Goal: Information Seeking & Learning: Compare options

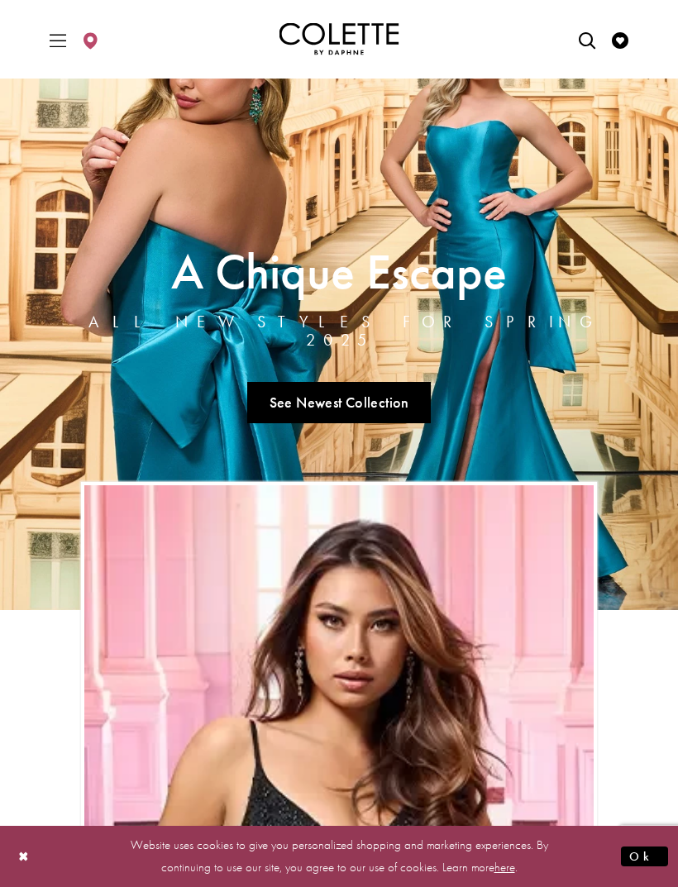
scroll to position [36, 0]
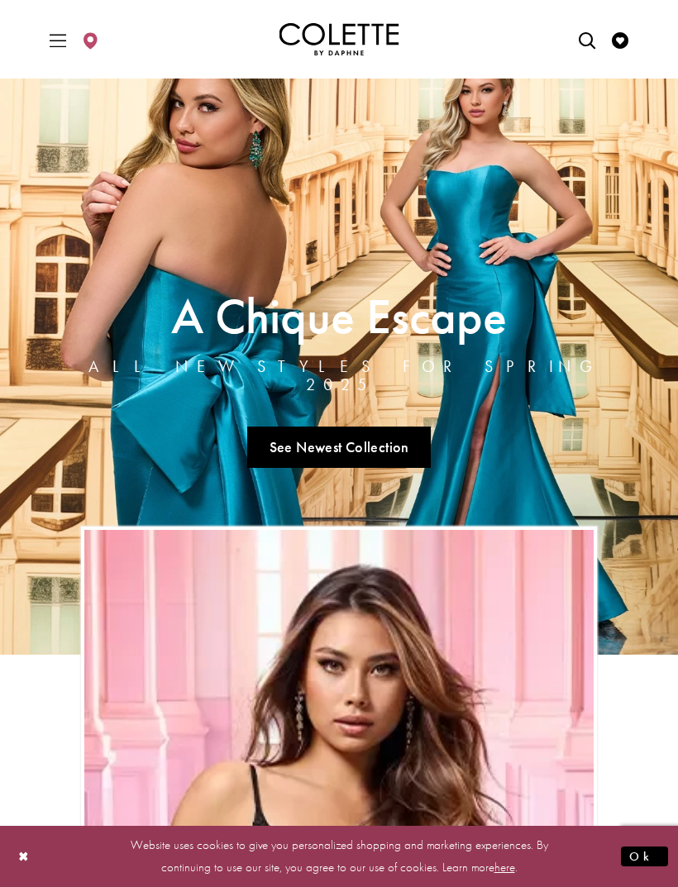
click at [396, 441] on link "See Newest Collection" at bounding box center [339, 447] width 184 height 41
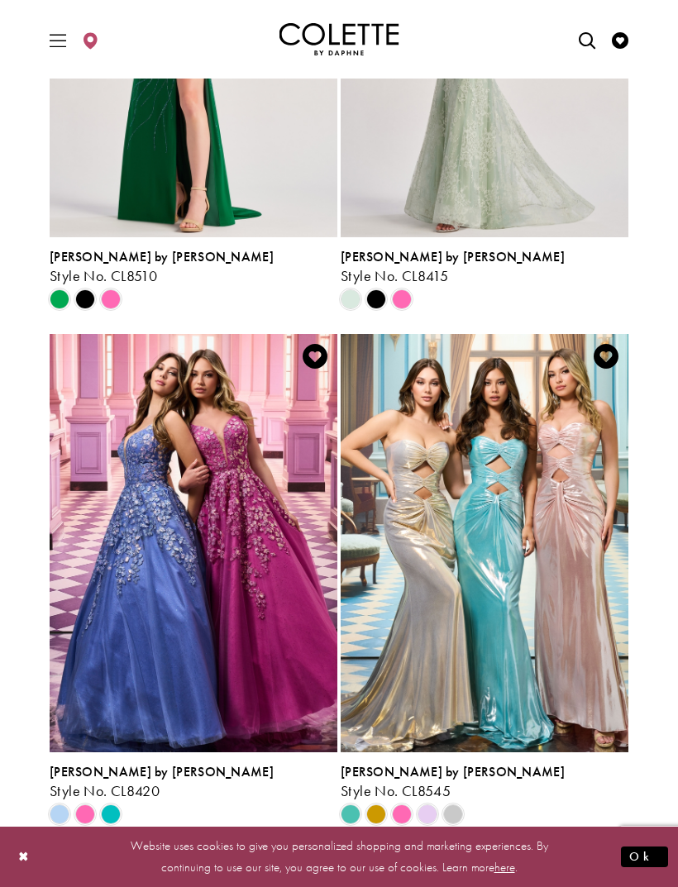
scroll to position [2119, 0]
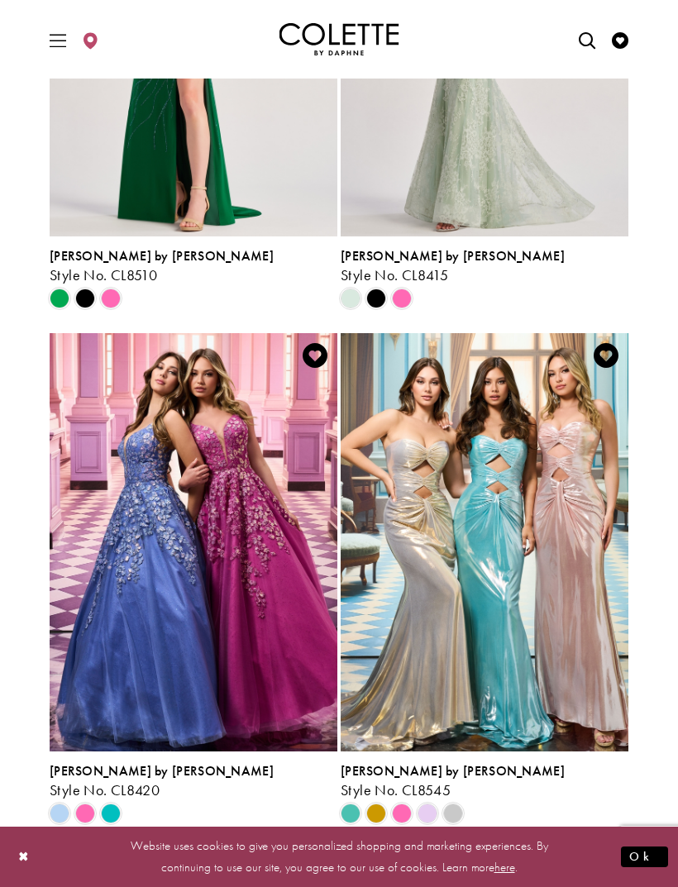
click at [418, 762] on span "[PERSON_NAME] by [PERSON_NAME]" at bounding box center [453, 770] width 224 height 17
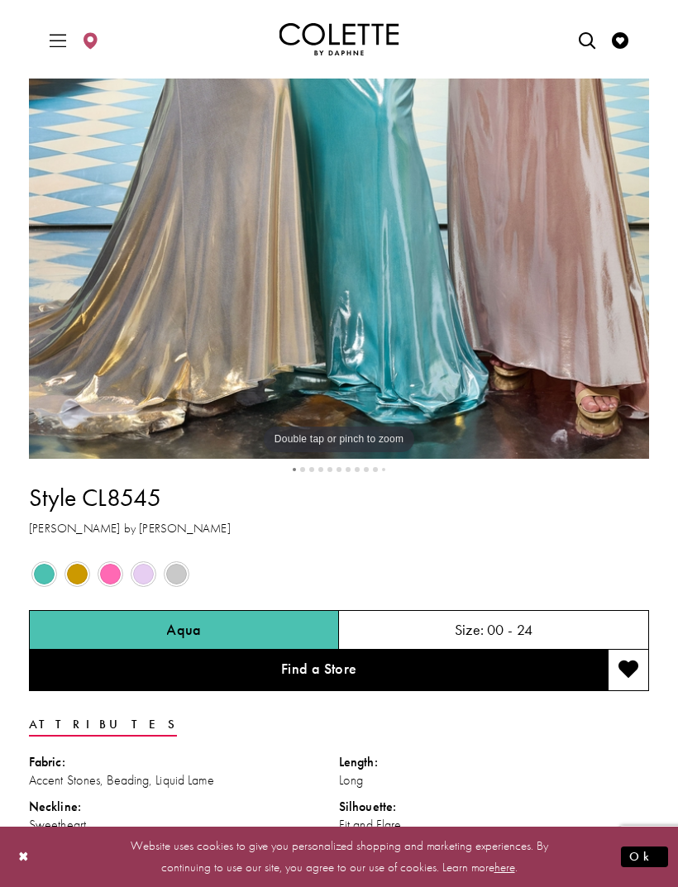
scroll to position [551, 0]
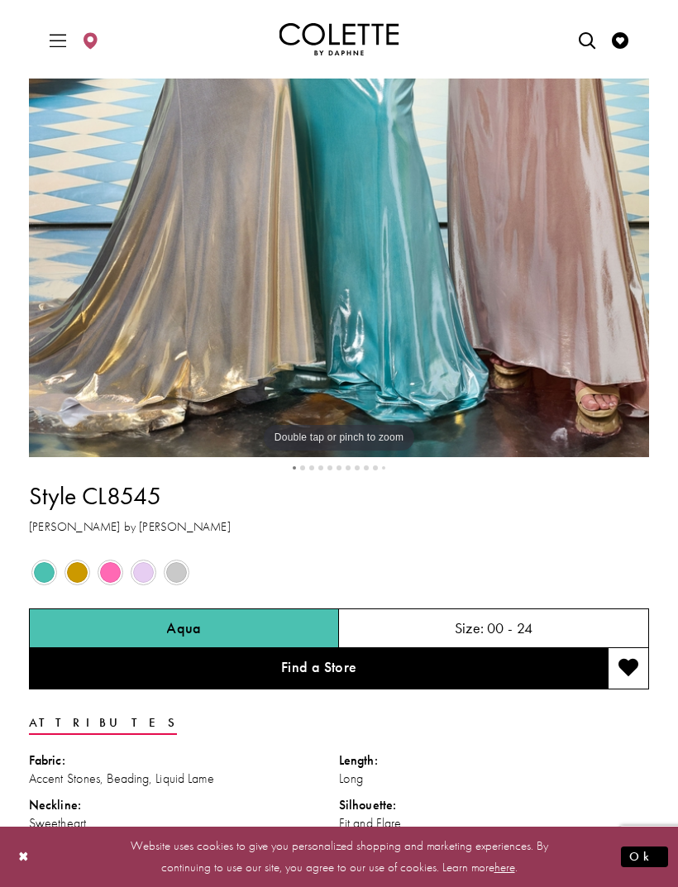
click at [92, 572] on div "Out of Stock" at bounding box center [77, 572] width 31 height 31
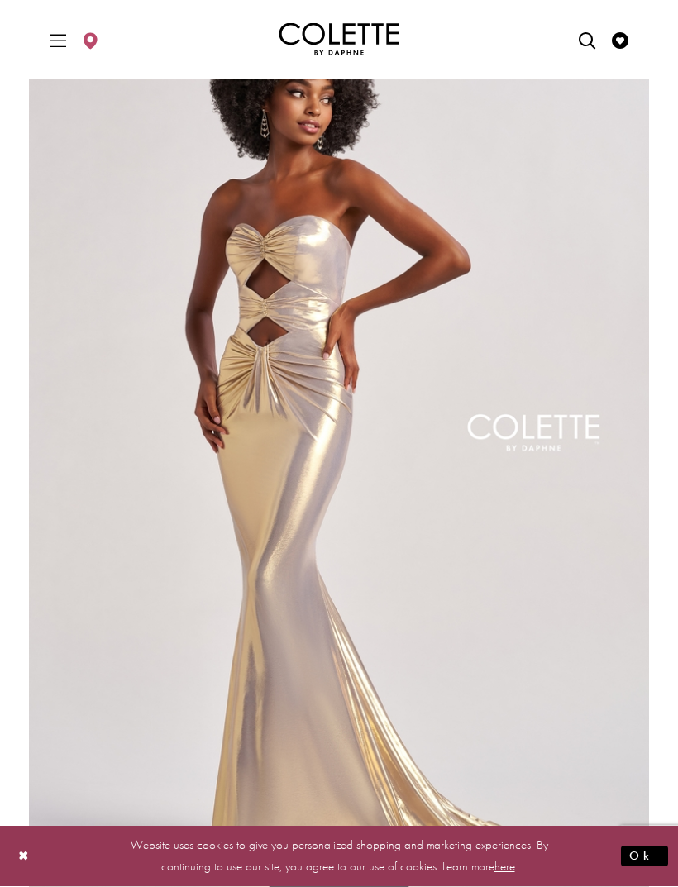
scroll to position [23, 0]
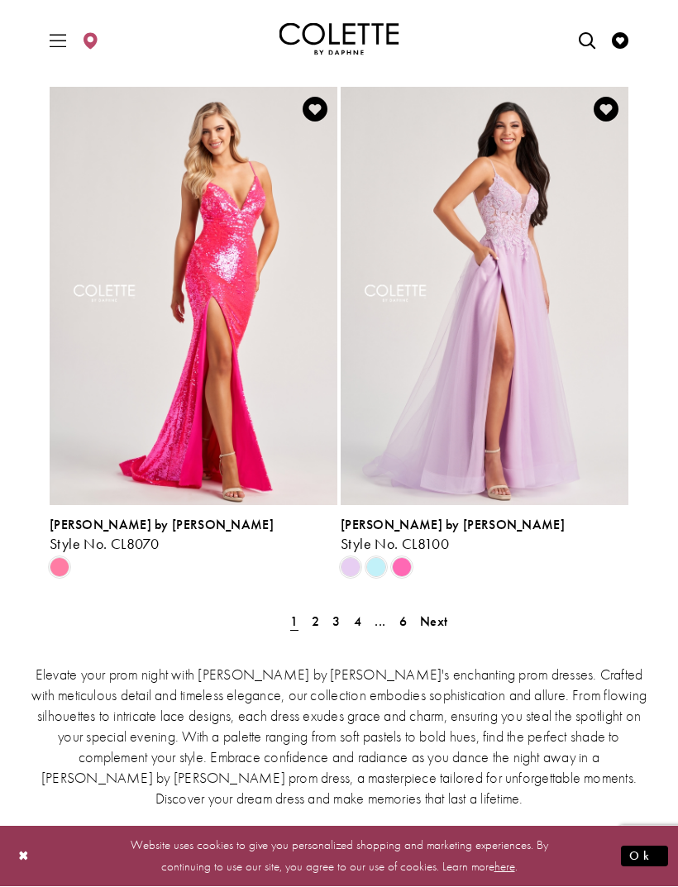
scroll to position [3392, 0]
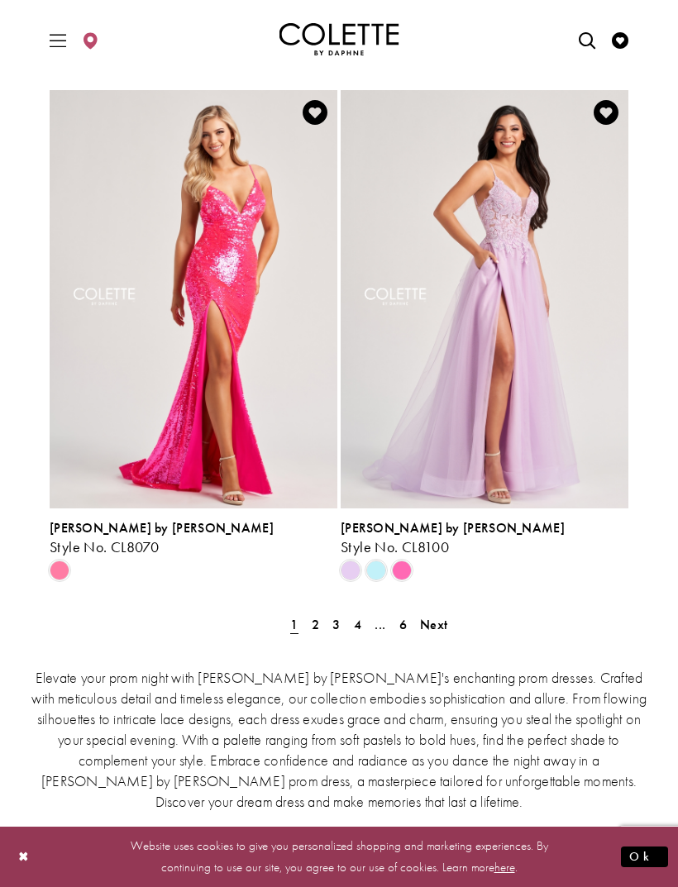
click at [320, 613] on link "2" at bounding box center [315, 625] width 17 height 24
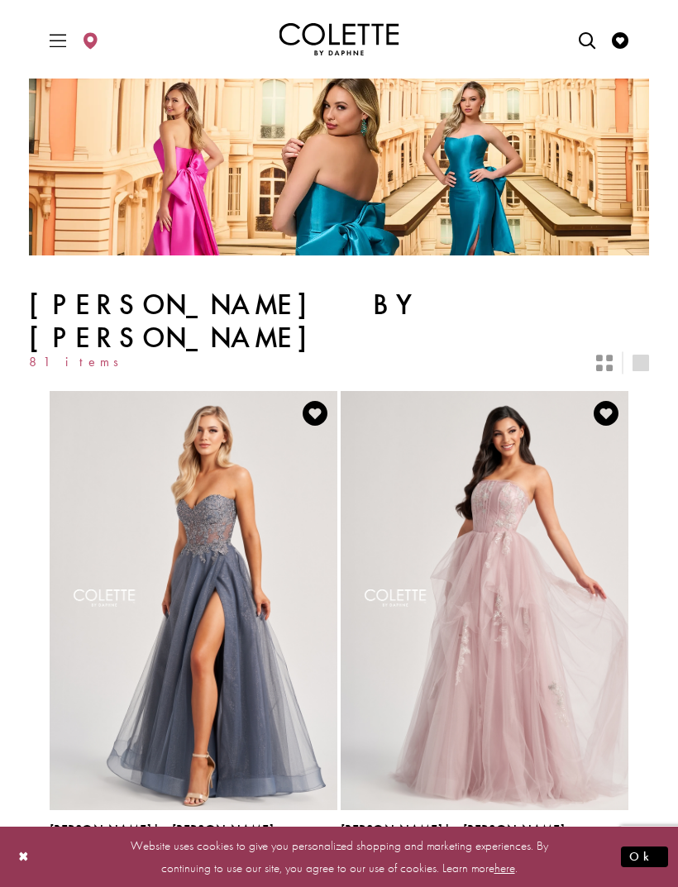
click at [610, 355] on icon "Switch layout to 2 columns" at bounding box center [604, 363] width 17 height 17
click at [604, 355] on icon "Switch layout to 2 columns" at bounding box center [604, 363] width 17 height 17
click at [641, 355] on icon "Switch layout to 1 columns" at bounding box center [640, 363] width 17 height 17
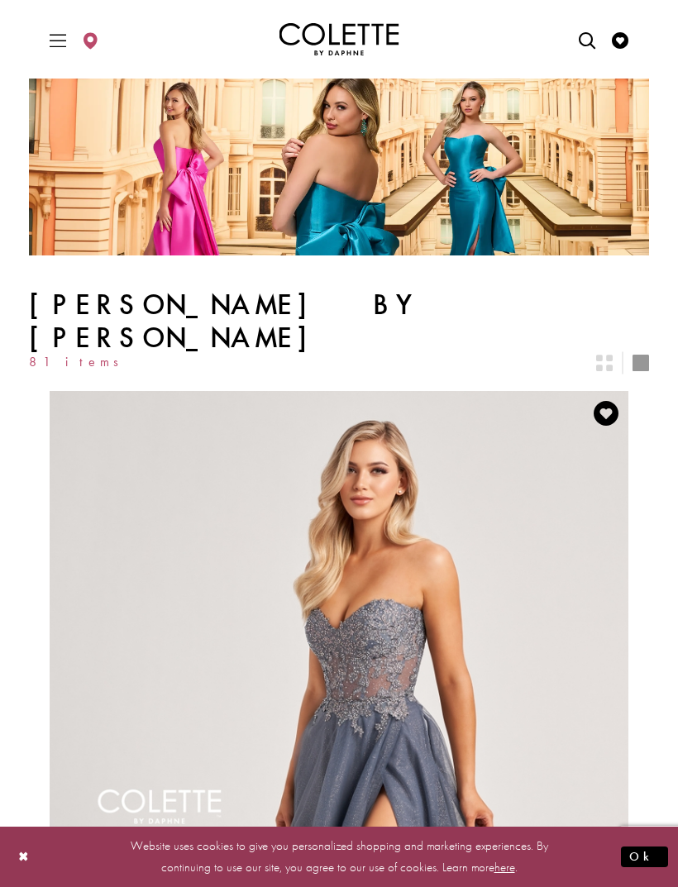
click at [601, 355] on icon "Switch layout to 2 columns" at bounding box center [604, 363] width 17 height 17
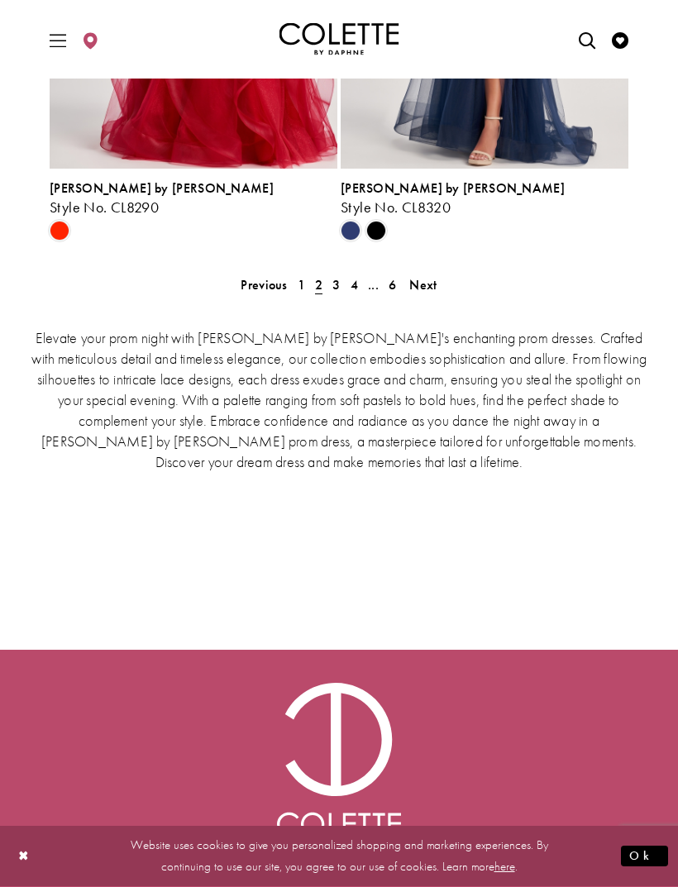
scroll to position [3750, 0]
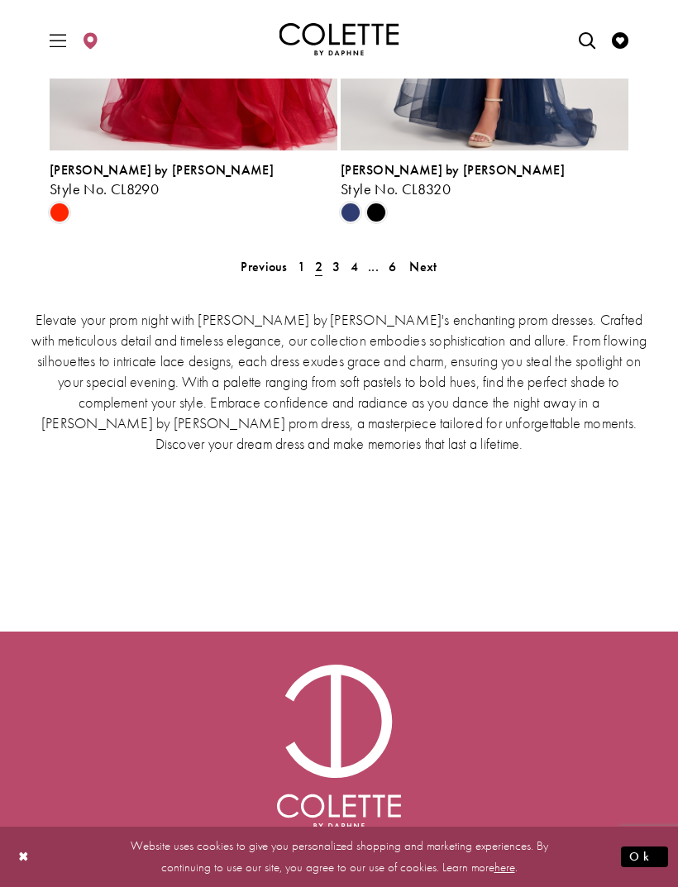
click at [344, 255] on link "3" at bounding box center [335, 267] width 17 height 24
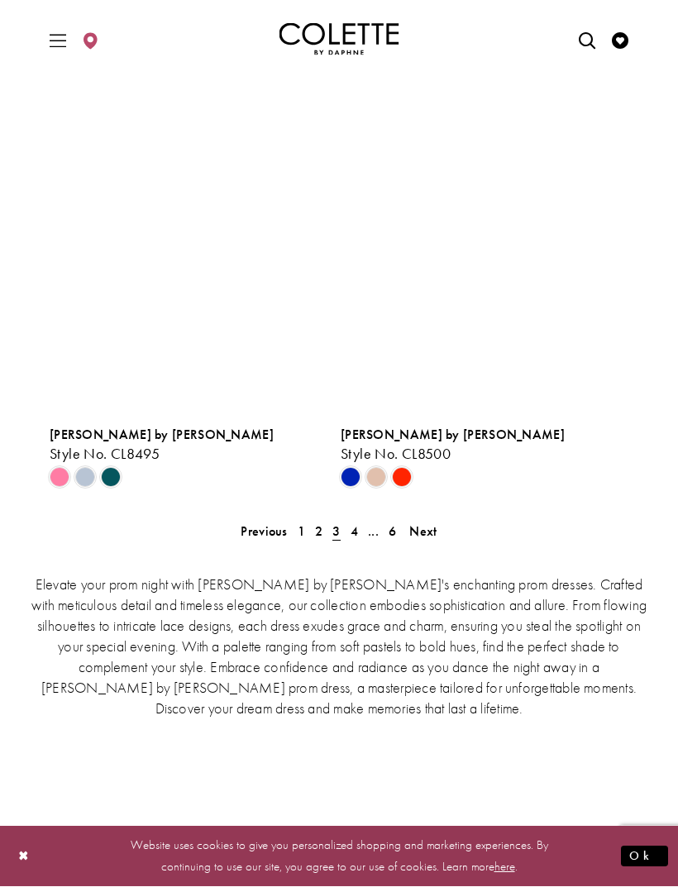
scroll to position [3556, 0]
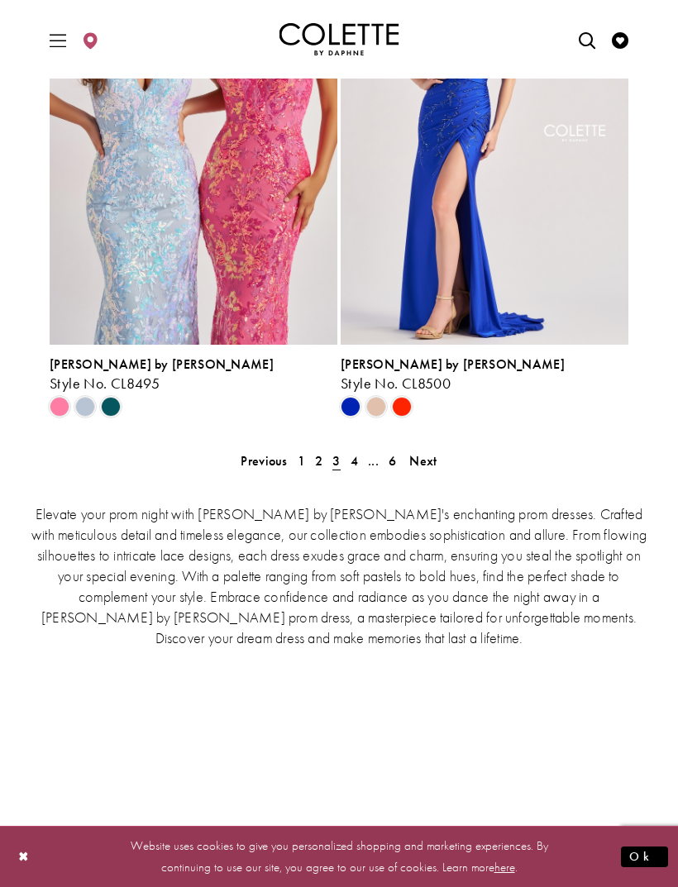
click at [360, 449] on link "4" at bounding box center [354, 461] width 17 height 24
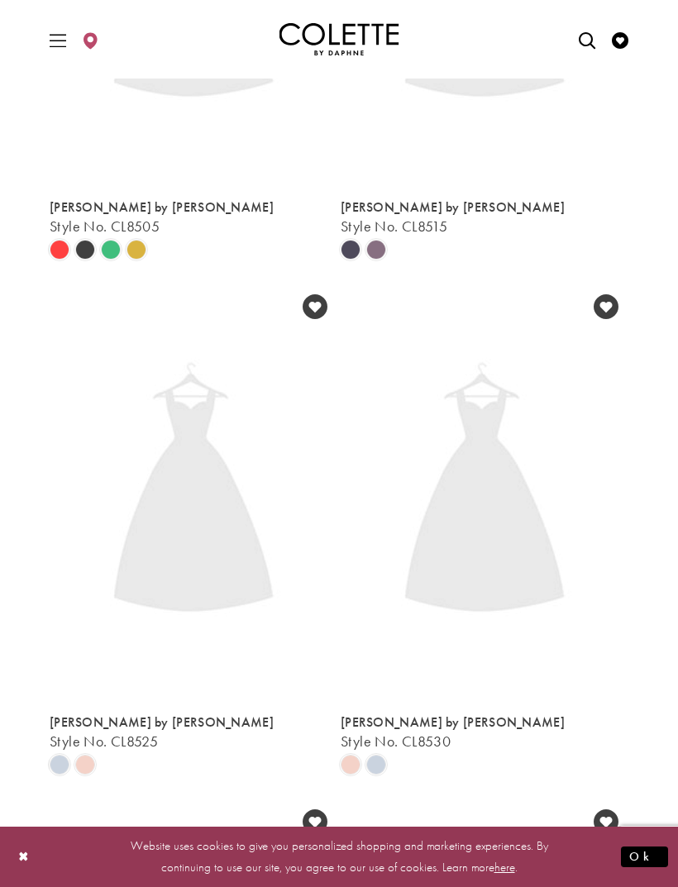
scroll to position [279, 0]
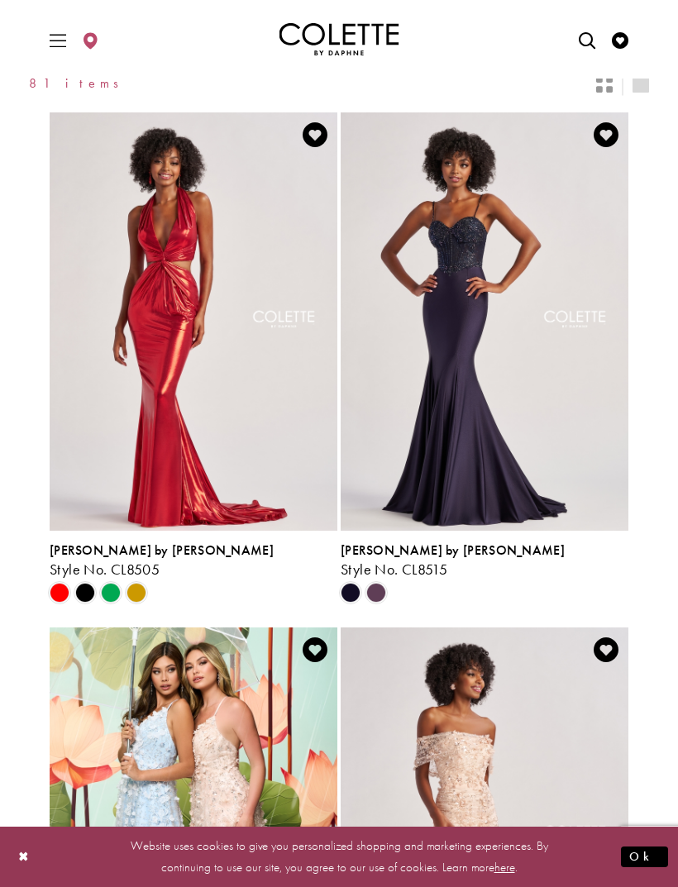
click at [61, 411] on img "Visit Colette by Daphne Style No. CL8505 Page" at bounding box center [194, 321] width 288 height 418
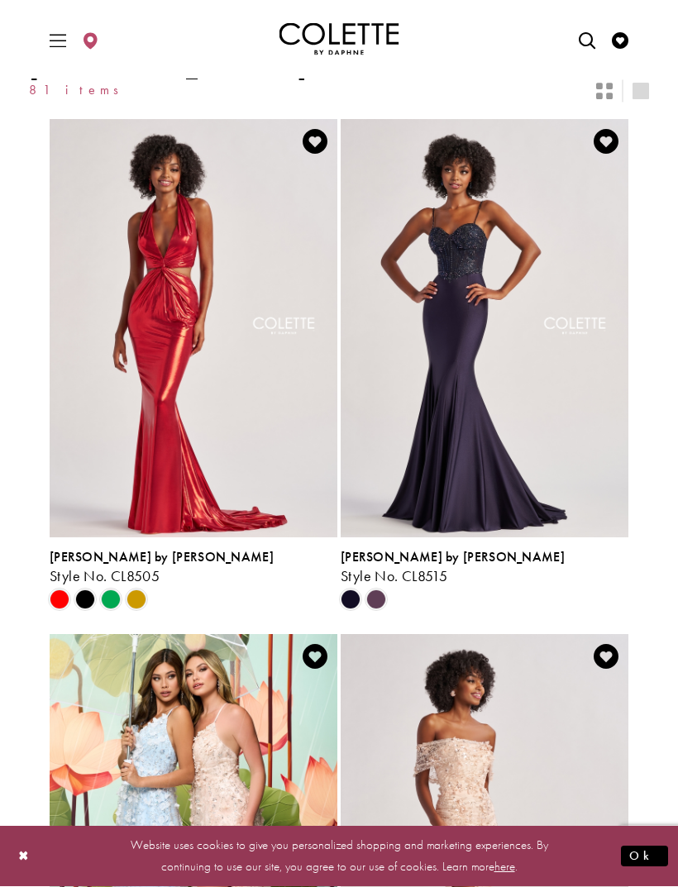
scroll to position [260, 0]
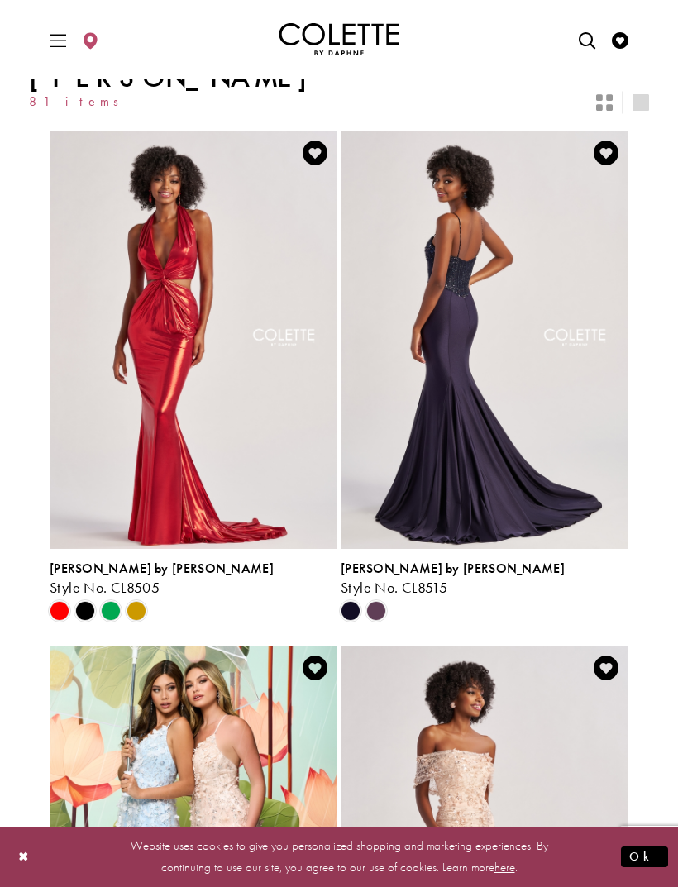
click at [349, 578] on span "Style No. CL8515" at bounding box center [394, 587] width 107 height 19
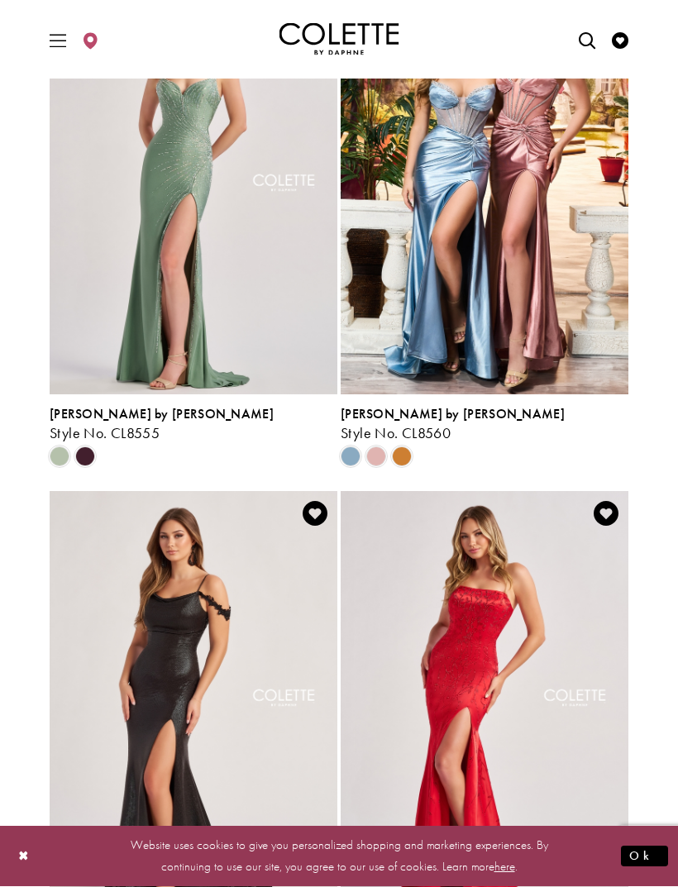
scroll to position [1958, 0]
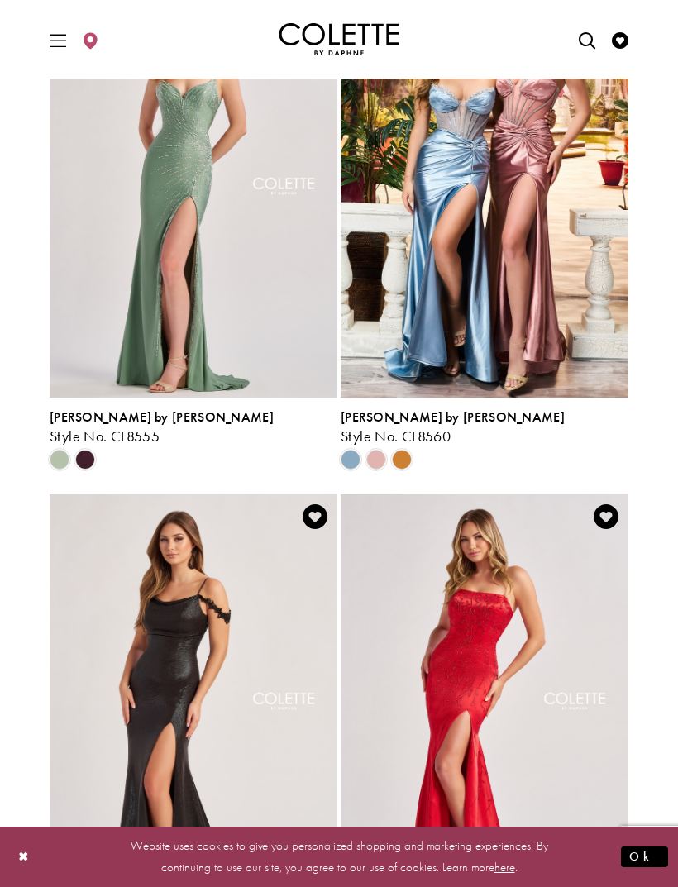
click at [92, 446] on div "Product List" at bounding box center [85, 459] width 26 height 26
click at [84, 450] on span "Product List" at bounding box center [85, 460] width 20 height 20
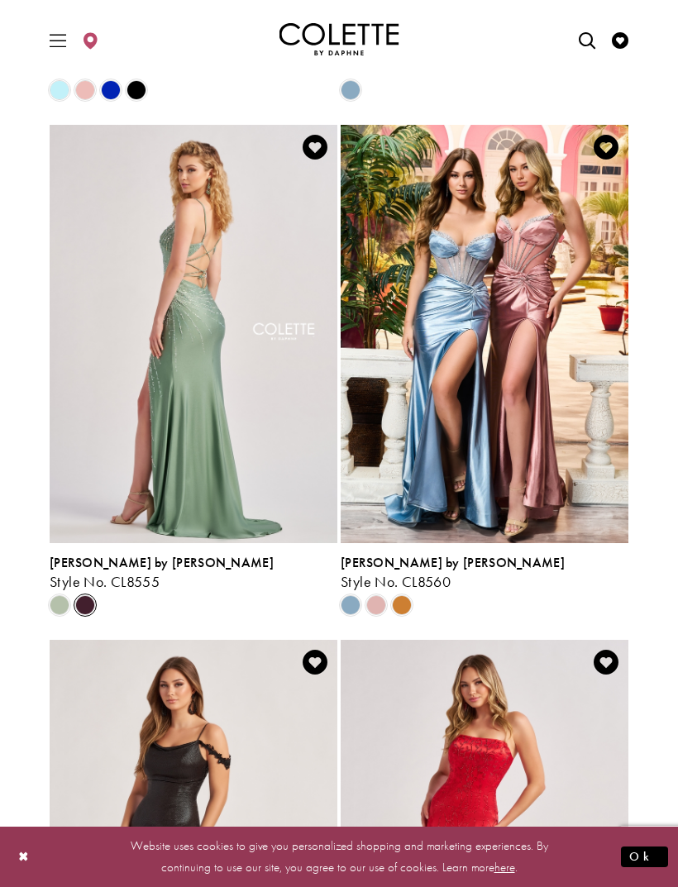
scroll to position [1811, 0]
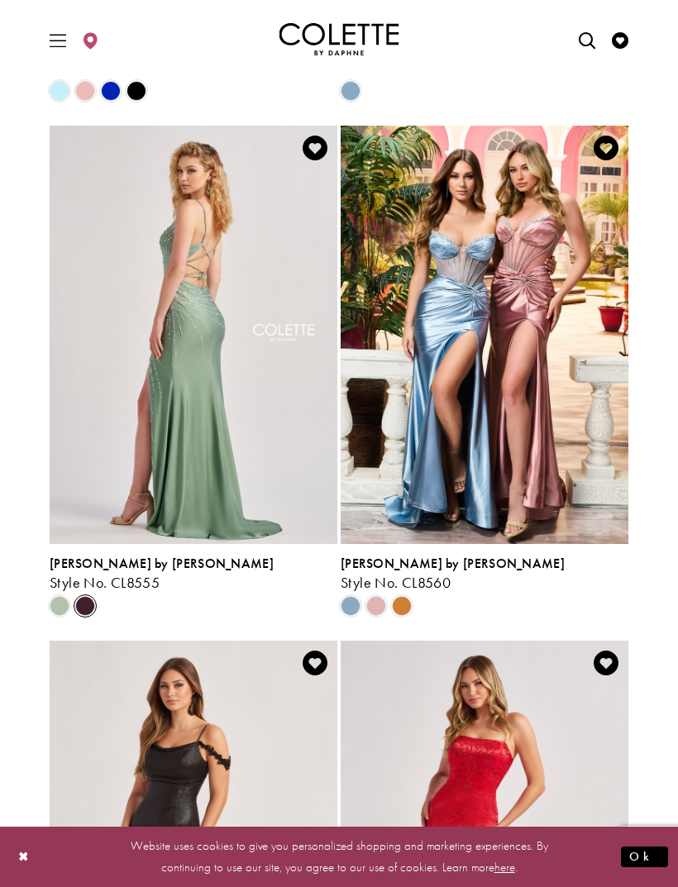
click at [407, 596] on span "Product List" at bounding box center [402, 606] width 20 height 20
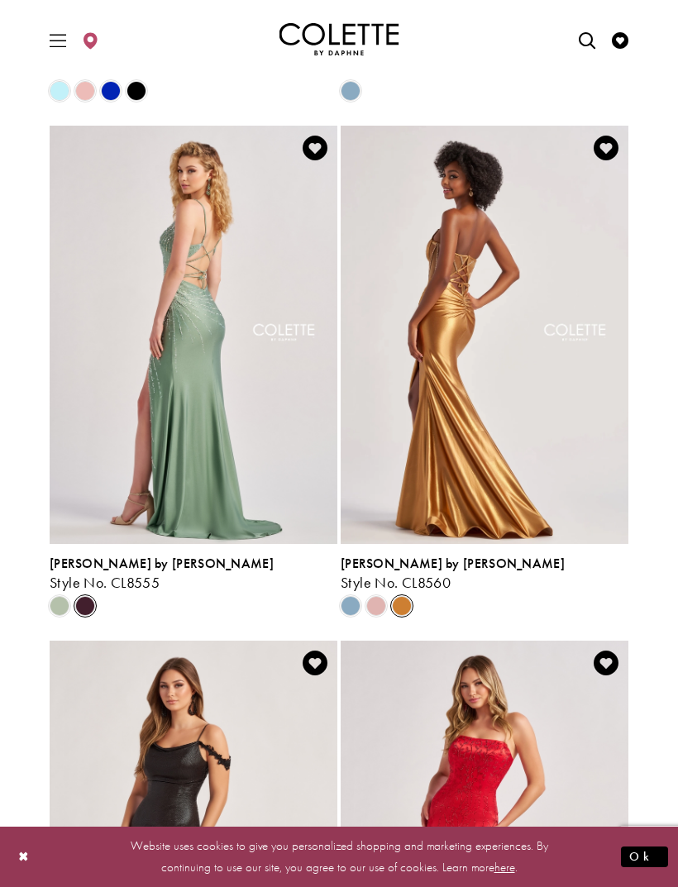
click at [523, 480] on img "Visit Colette by Daphne Style No. CL8560 Page" at bounding box center [485, 335] width 288 height 418
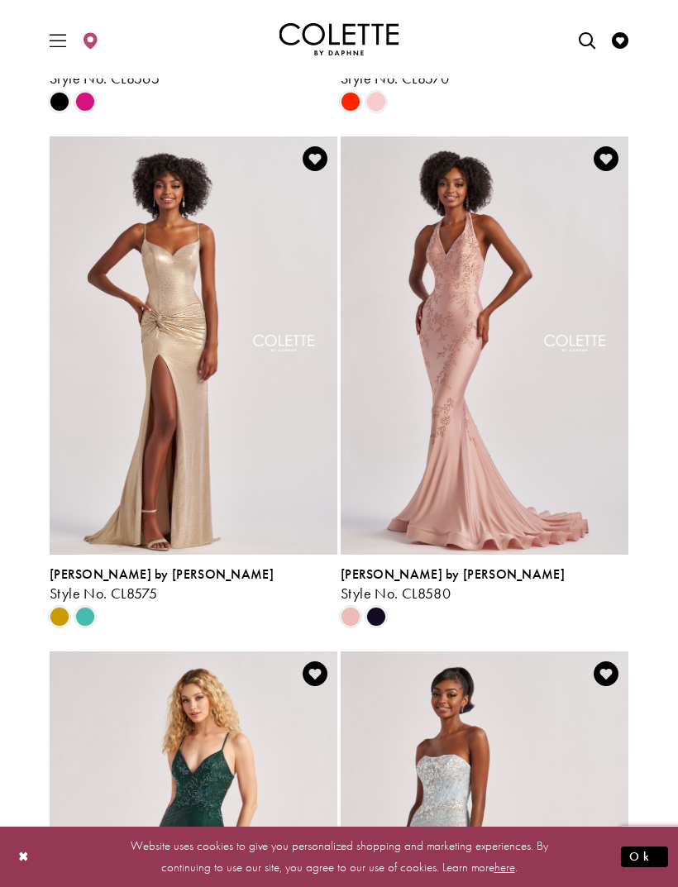
scroll to position [2830, 0]
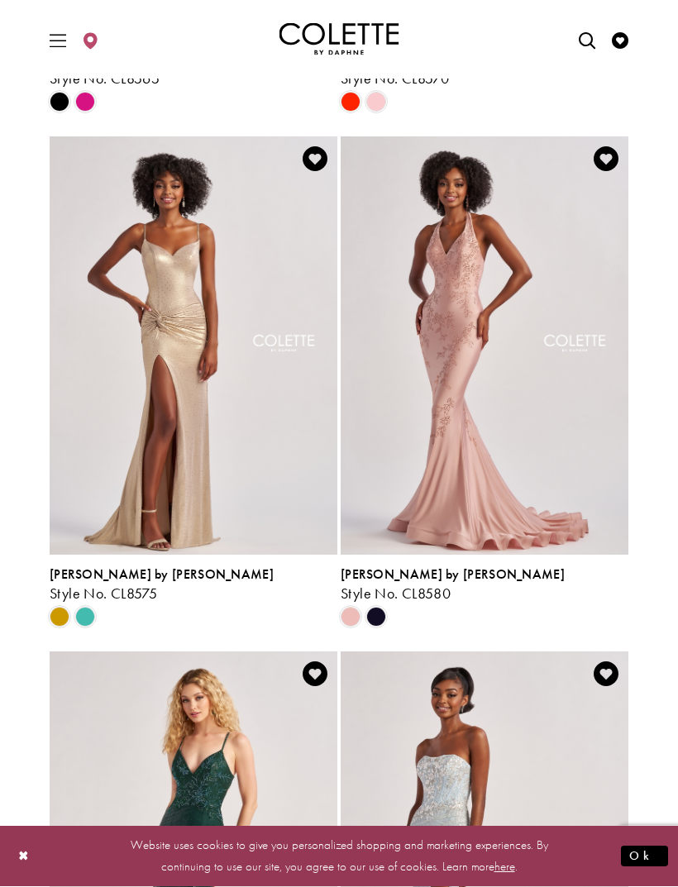
click at [85, 608] on span "Product List" at bounding box center [85, 618] width 20 height 20
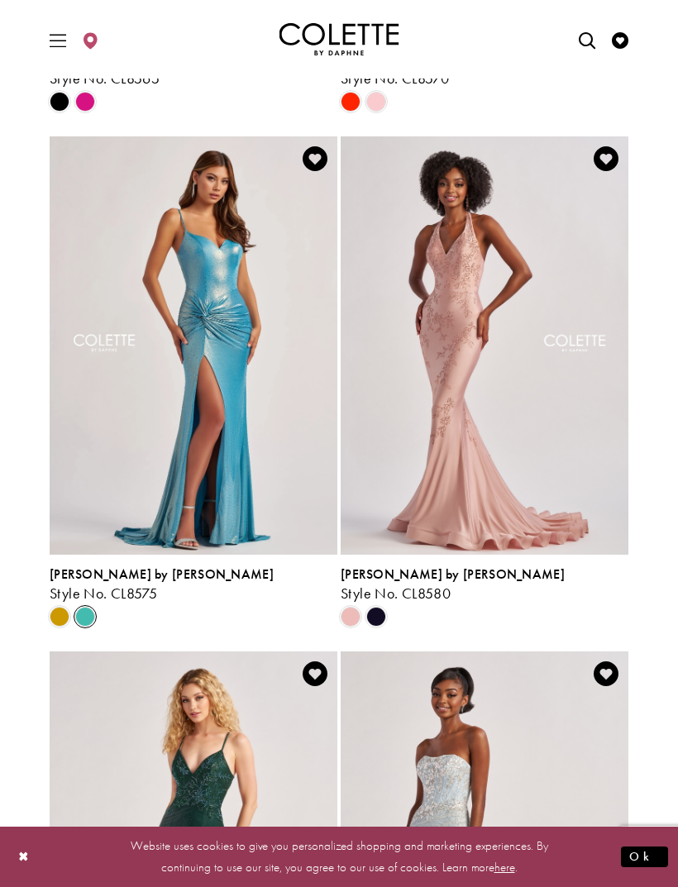
click at [55, 607] on span "Product List" at bounding box center [60, 617] width 20 height 20
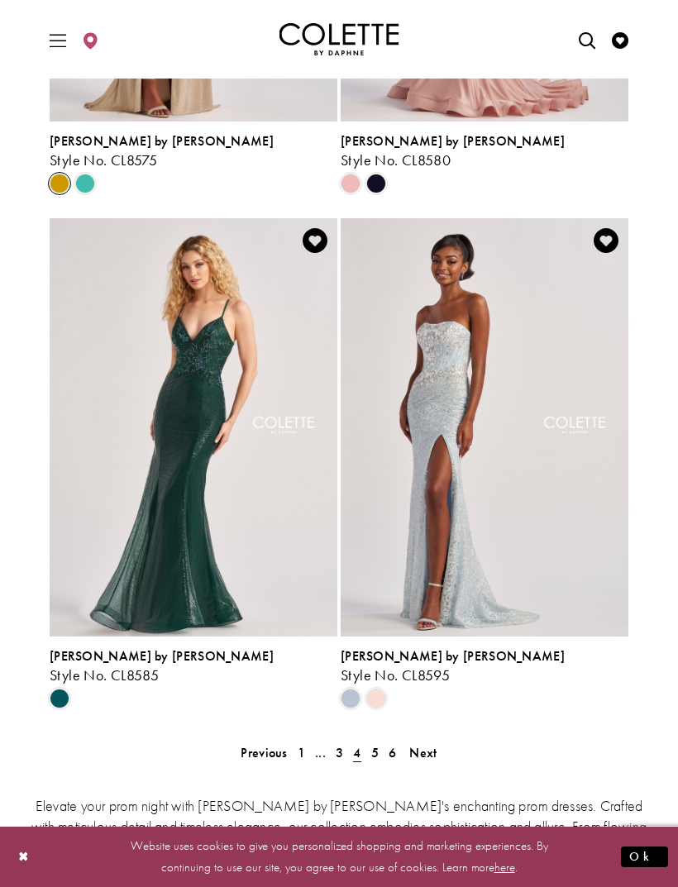
scroll to position [3319, 0]
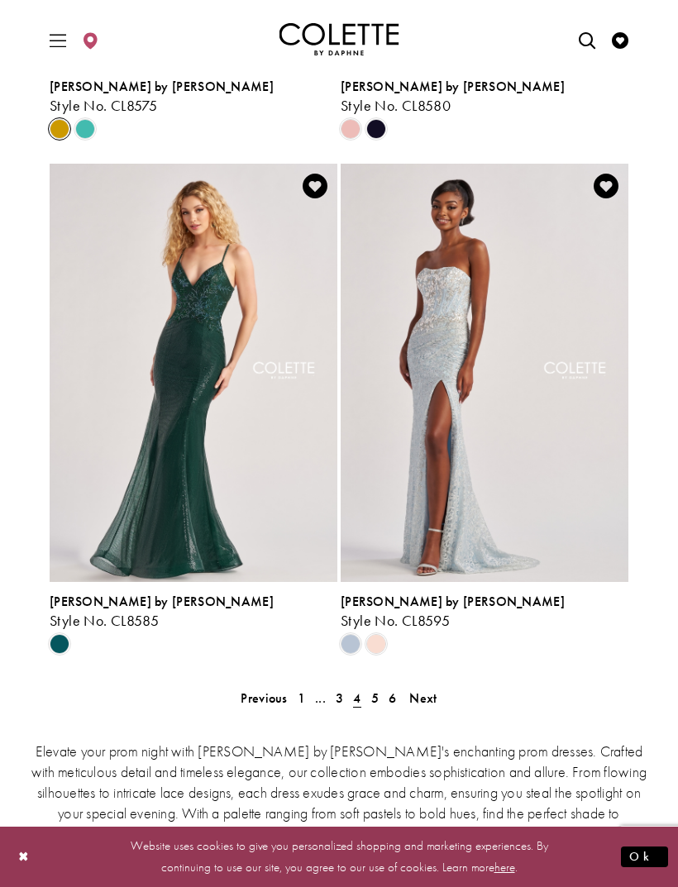
click at [374, 690] on span "5" at bounding box center [374, 698] width 7 height 17
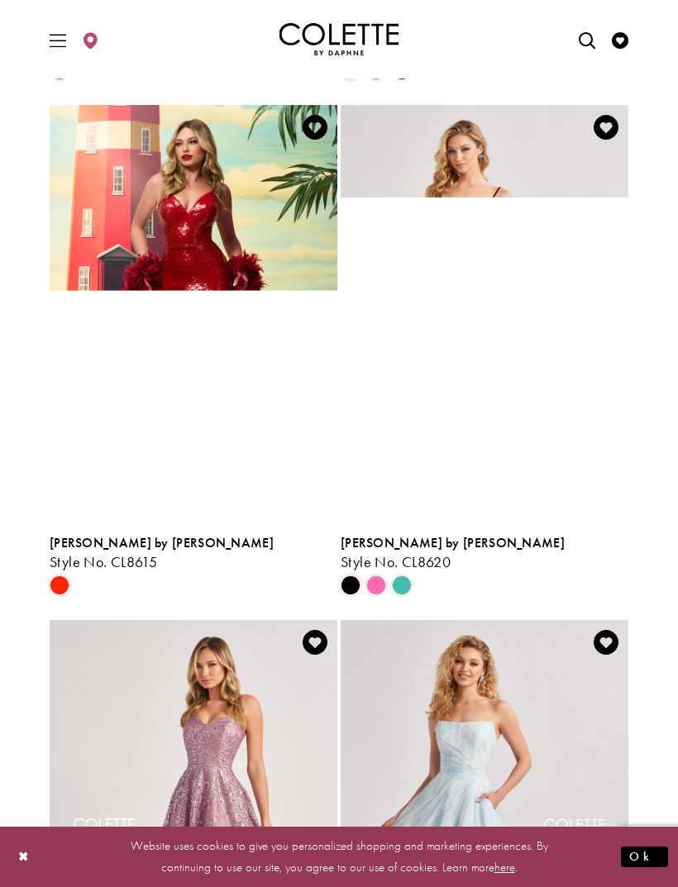
scroll to position [799, 0]
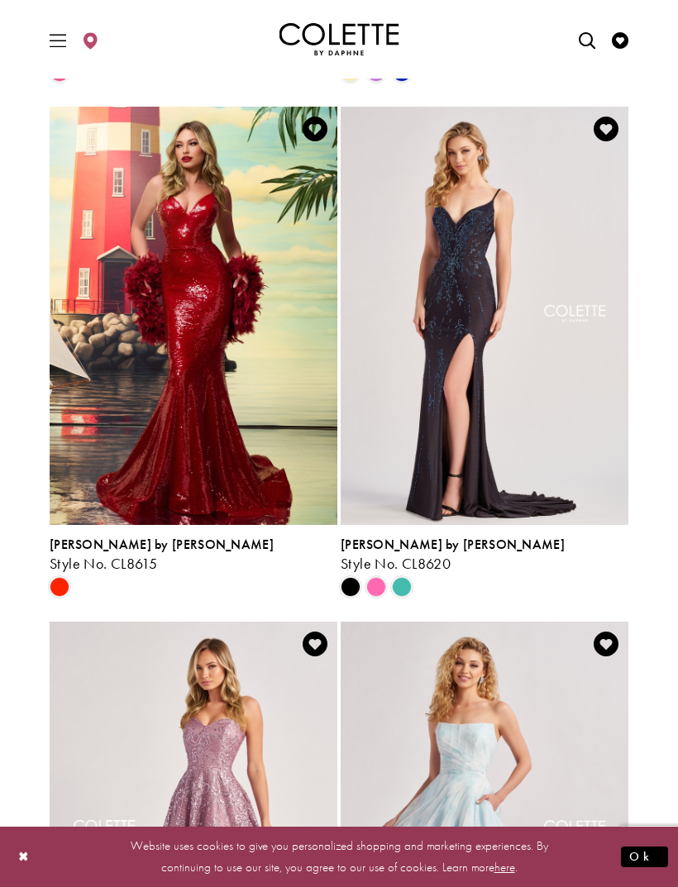
click at [69, 433] on img "Visit Colette by Daphne Style No. CL8615 Page" at bounding box center [194, 316] width 288 height 418
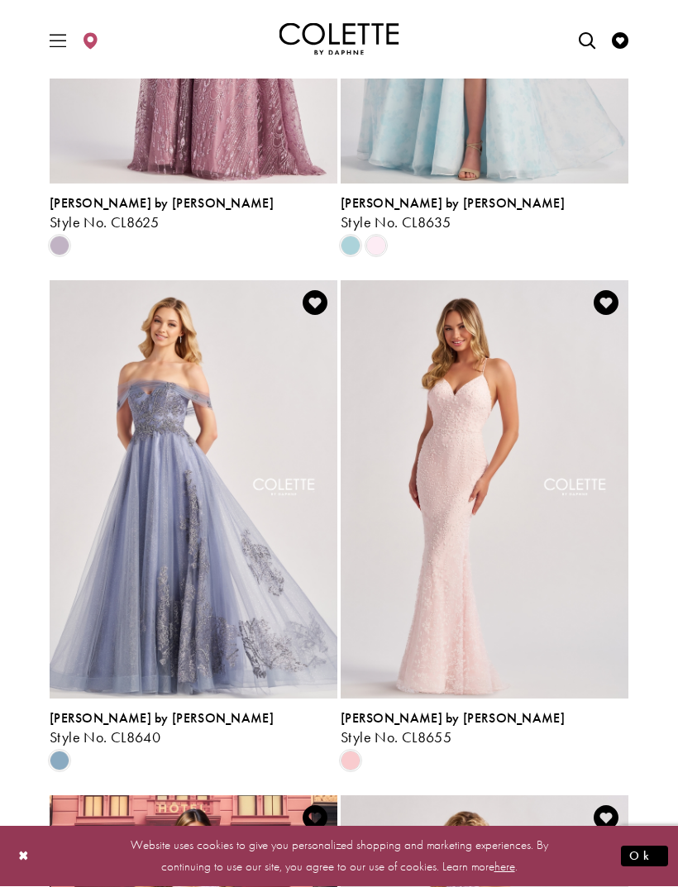
scroll to position [1658, 0]
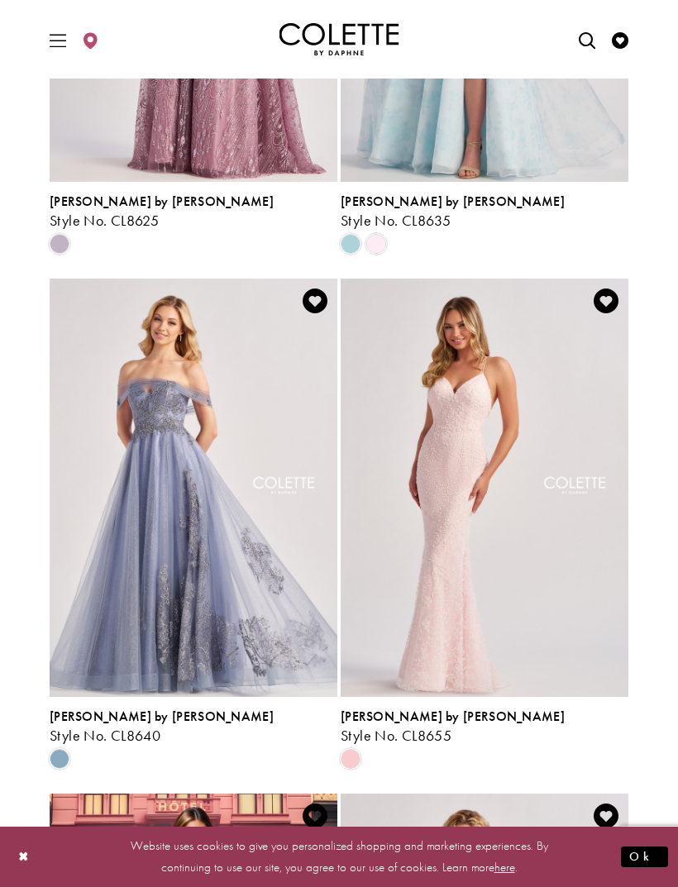
click at [604, 538] on img "Visit Colette by Daphne Style No. CL8655 Page" at bounding box center [485, 488] width 288 height 418
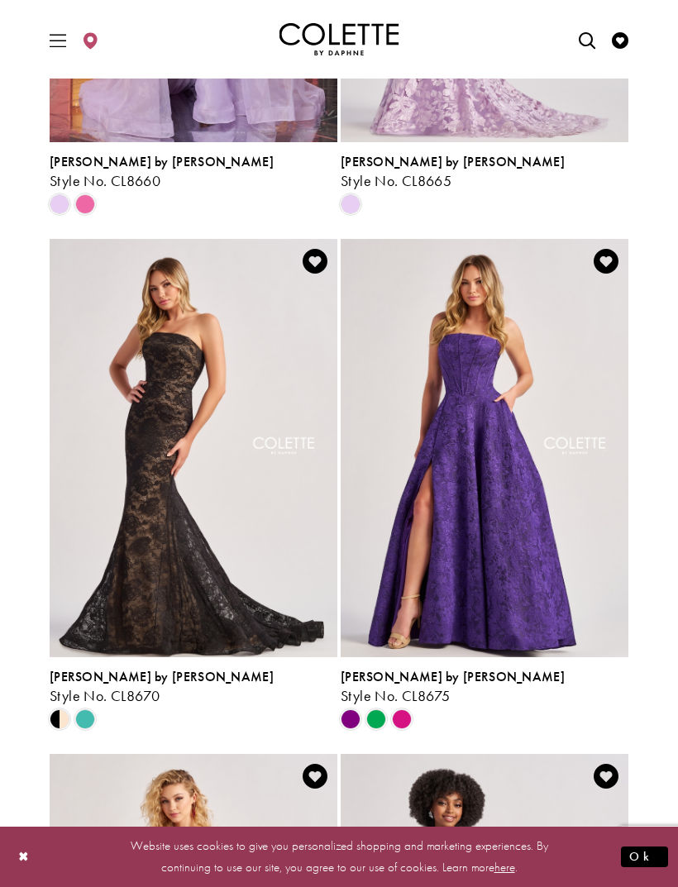
scroll to position [2761, 0]
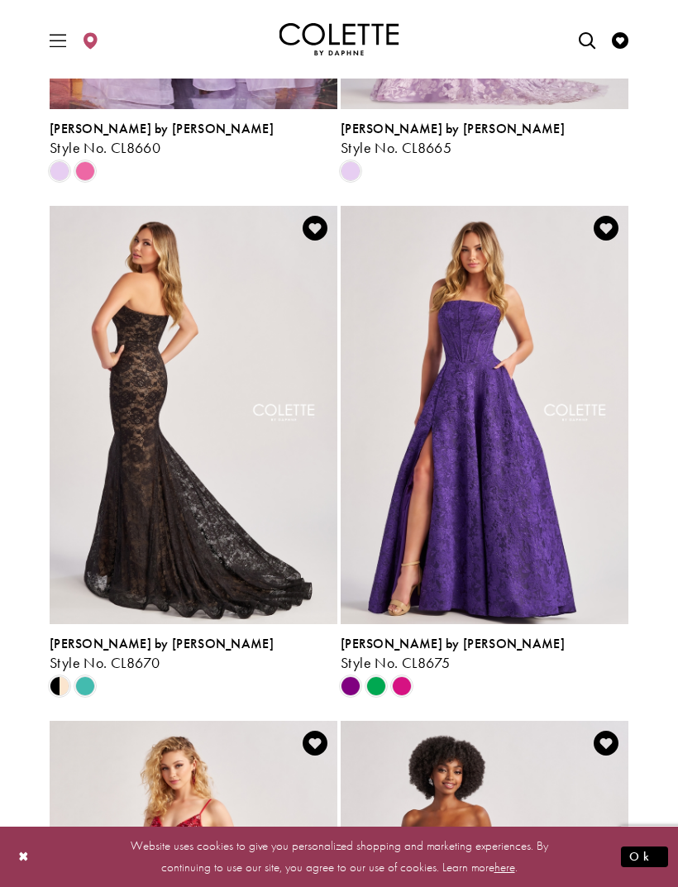
click at [112, 509] on img "Visit Colette by Daphne Style No. CL8670 Page" at bounding box center [194, 415] width 288 height 418
click at [69, 653] on span "Style No. CL8670" at bounding box center [105, 662] width 110 height 19
click at [90, 676] on span "Product List" at bounding box center [85, 686] width 20 height 20
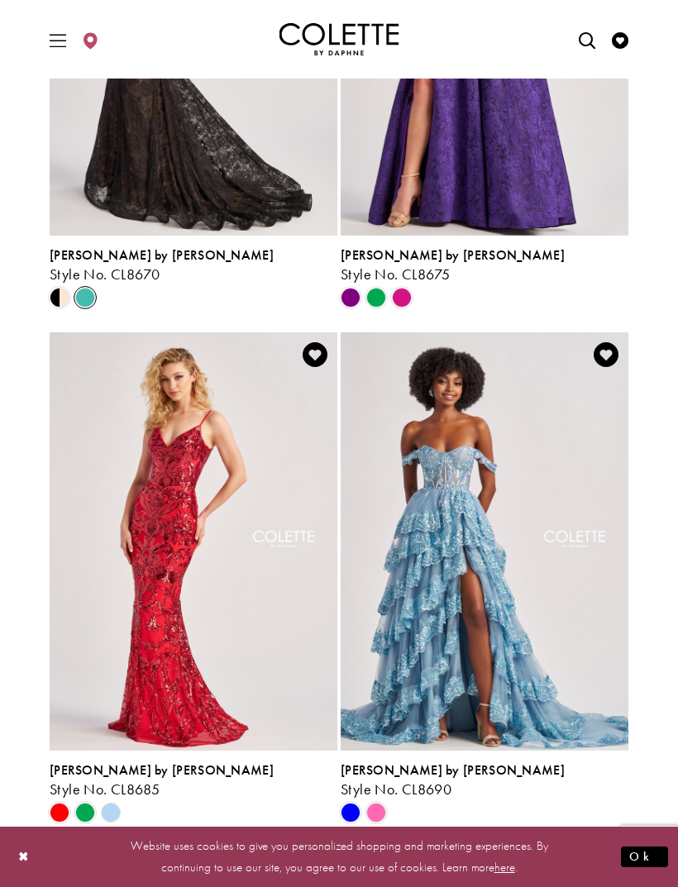
scroll to position [3176, 0]
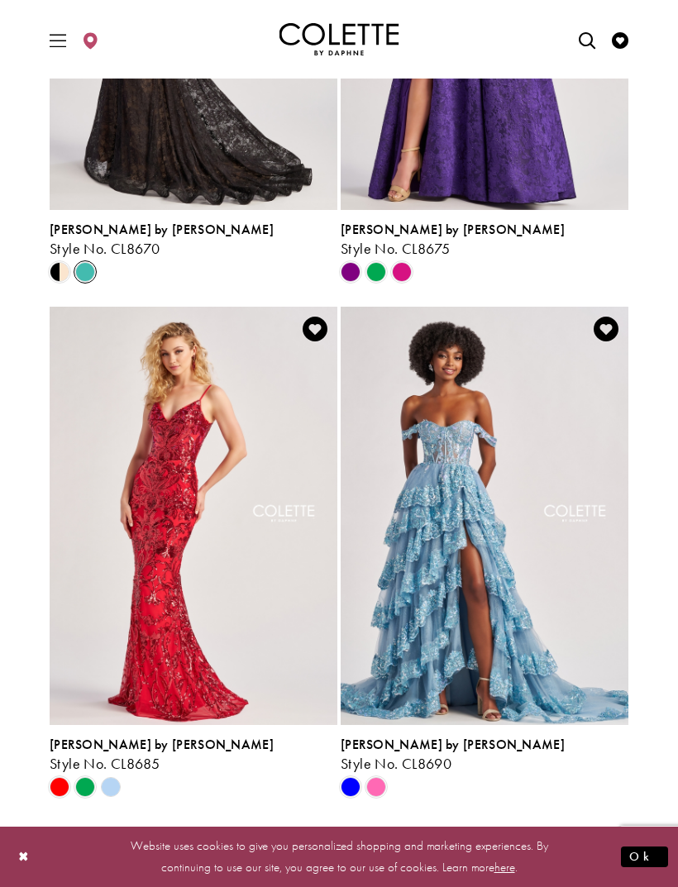
click at [385, 777] on icon "Product List" at bounding box center [376, 787] width 20 height 20
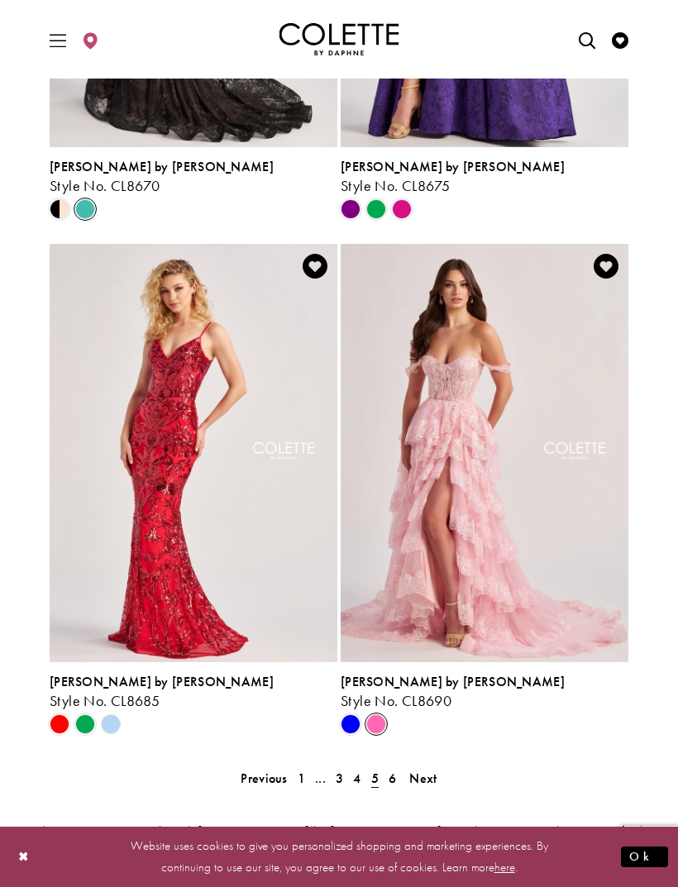
scroll to position [3243, 0]
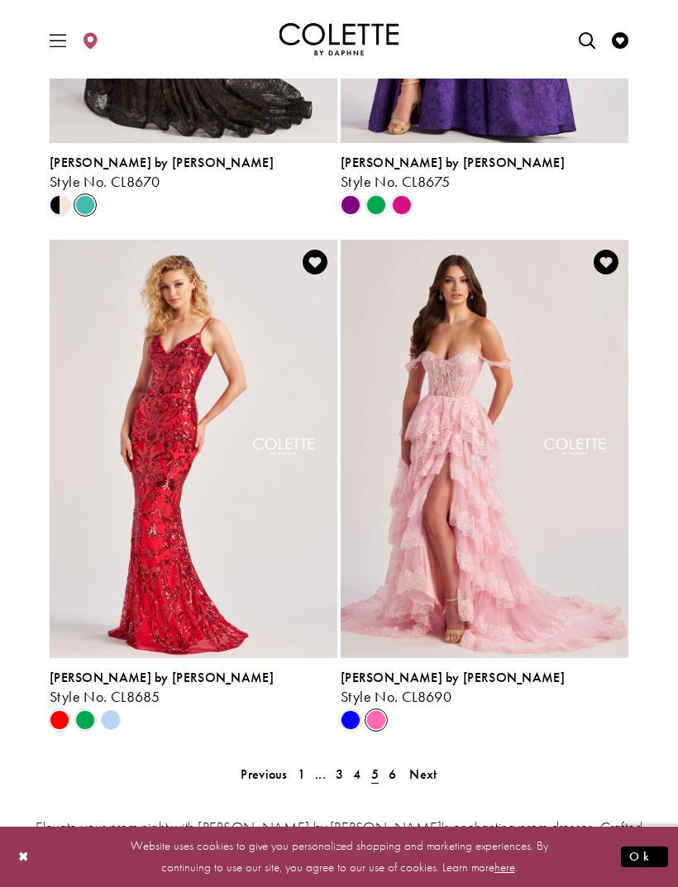
click at [398, 762] on link "6" at bounding box center [392, 774] width 17 height 24
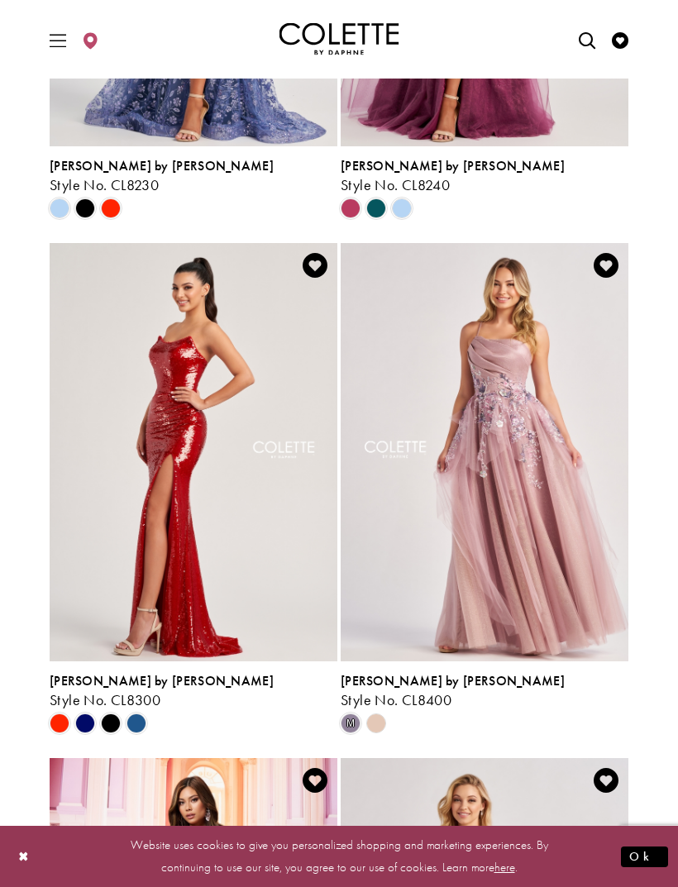
scroll to position [1710, 0]
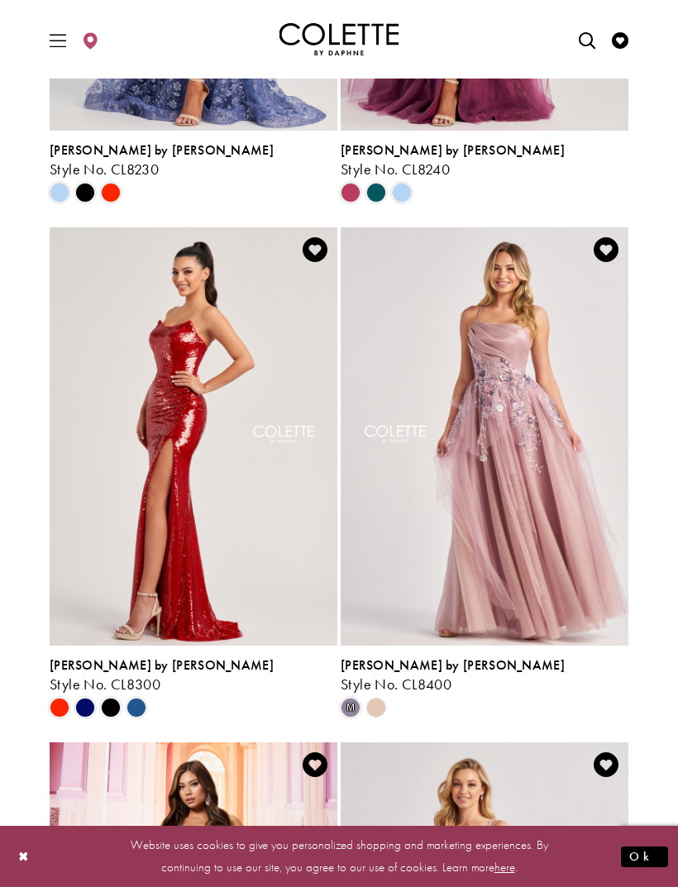
click at [116, 698] on span "Product List" at bounding box center [111, 708] width 20 height 20
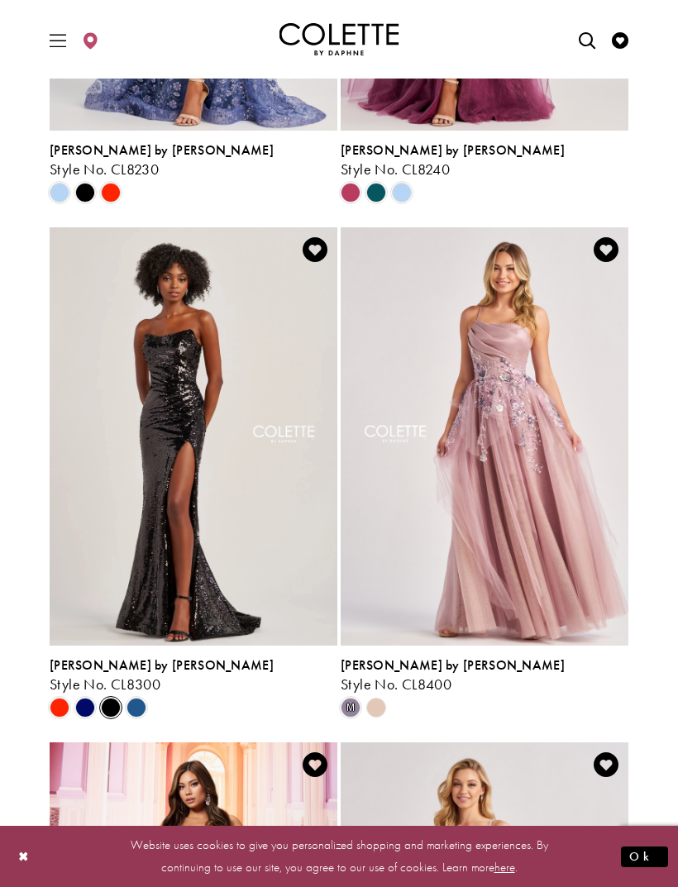
click at [105, 546] on img "Visit Colette by Daphne Style No. CL8300 Page" at bounding box center [194, 436] width 288 height 418
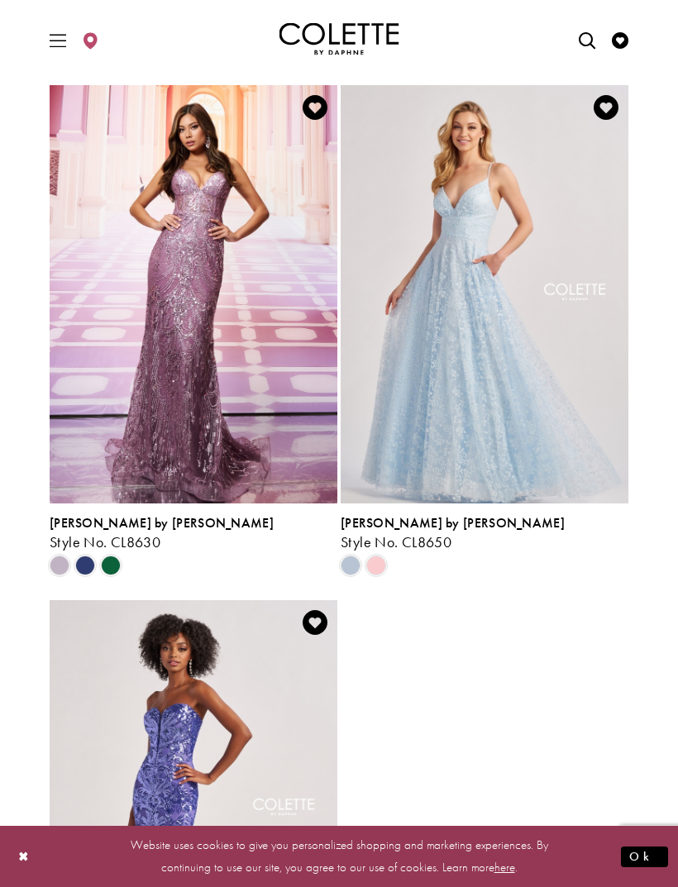
scroll to position [2379, 0]
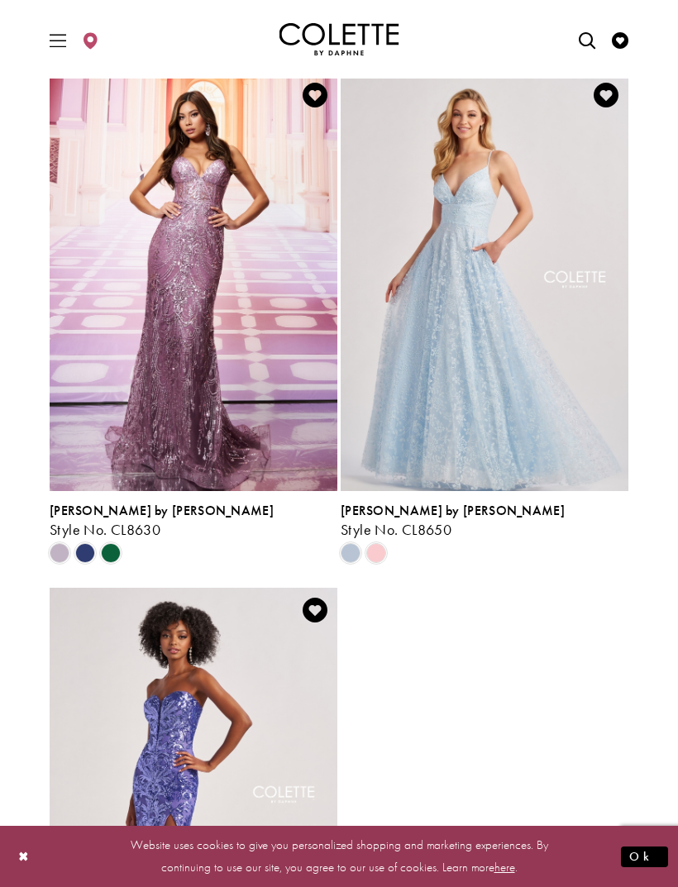
click at [112, 543] on span "Product List" at bounding box center [111, 553] width 20 height 20
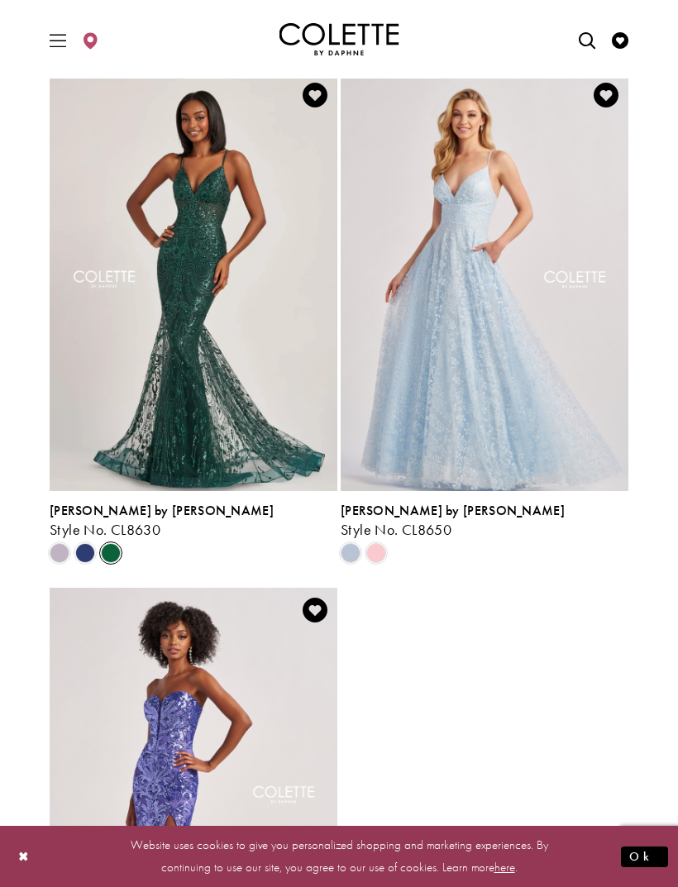
click at [94, 417] on img "Visit Colette by Daphne Style No. CL8630 Page" at bounding box center [194, 282] width 288 height 418
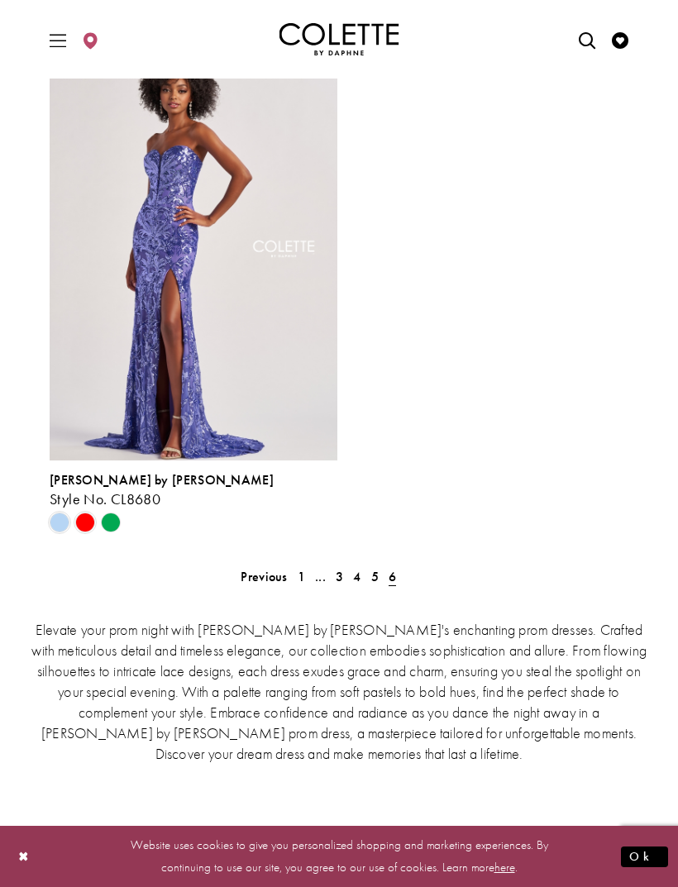
scroll to position [2921, 0]
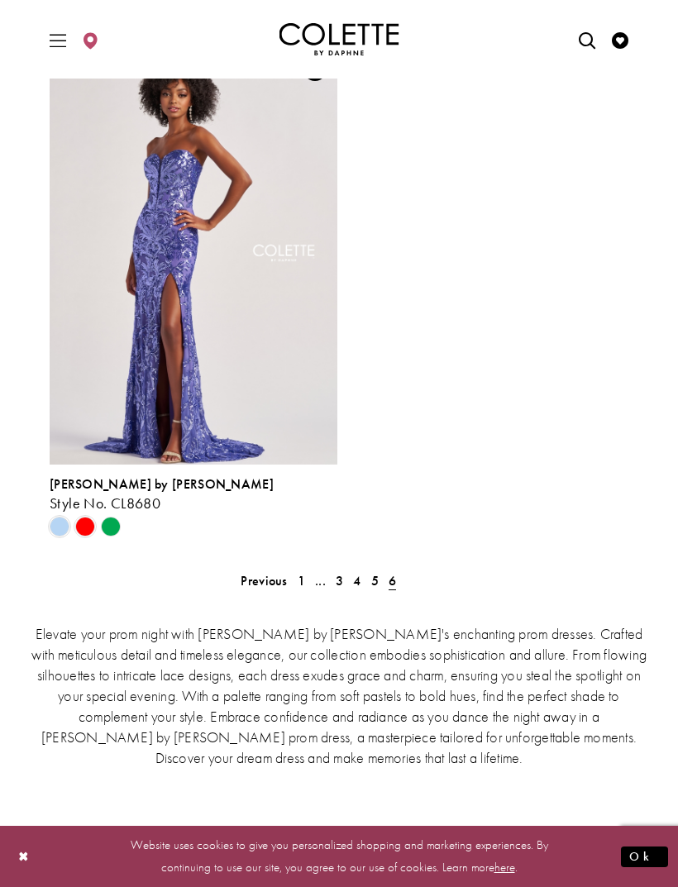
click at [86, 517] on span "Product List" at bounding box center [85, 527] width 20 height 20
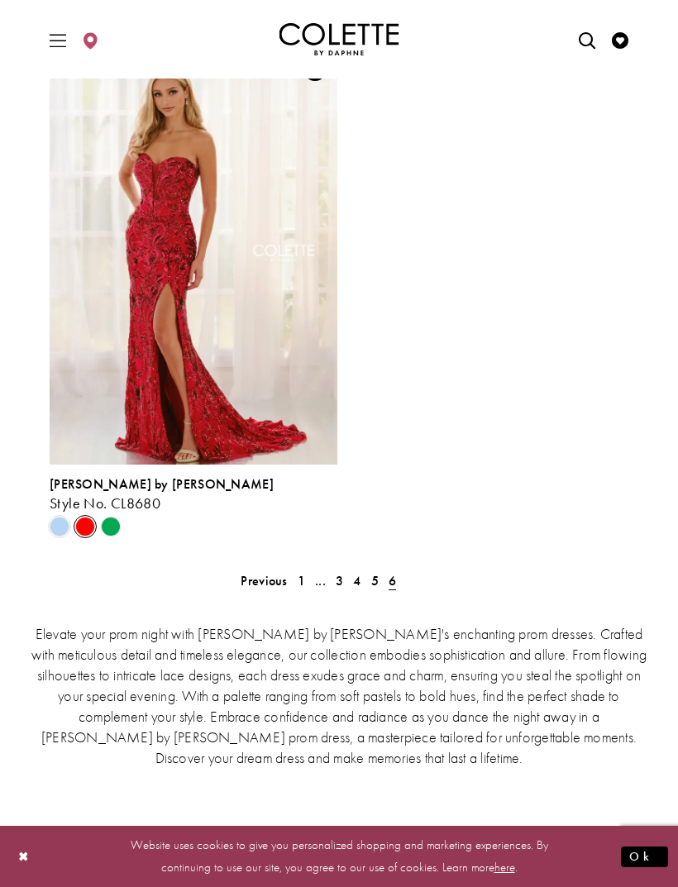
click at [108, 514] on polygon "Product List" at bounding box center [111, 527] width 26 height 26
click at [107, 514] on polygon "Product List" at bounding box center [111, 527] width 26 height 26
click at [108, 514] on polygon "Product List" at bounding box center [111, 527] width 26 height 26
click at [106, 514] on polygon "Product List" at bounding box center [111, 527] width 26 height 26
click at [101, 517] on icon "Product List" at bounding box center [111, 527] width 20 height 20
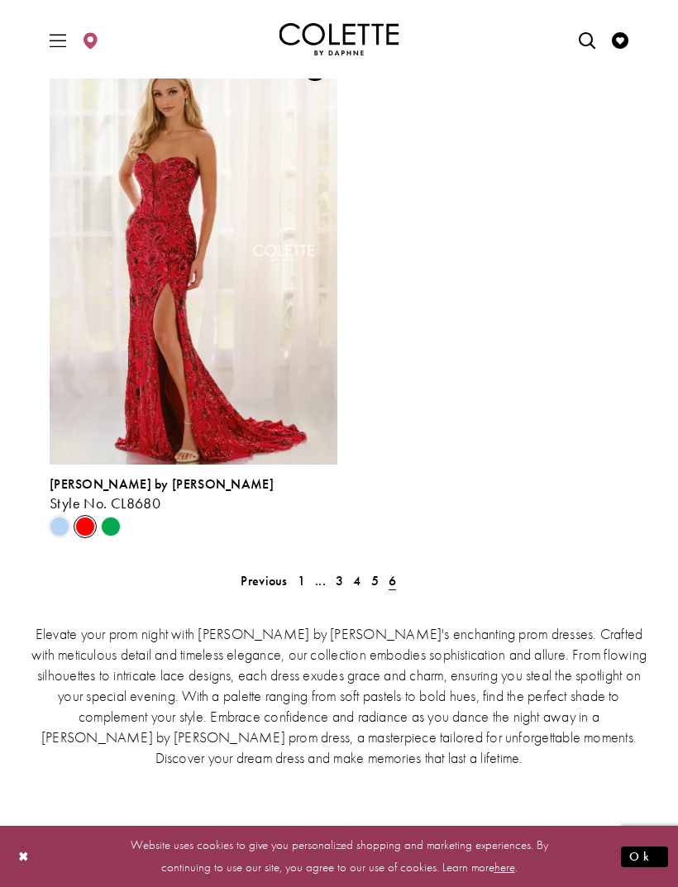
click at [102, 514] on polygon "Product List" at bounding box center [111, 527] width 26 height 26
click at [111, 514] on polygon "Product List" at bounding box center [111, 527] width 26 height 26
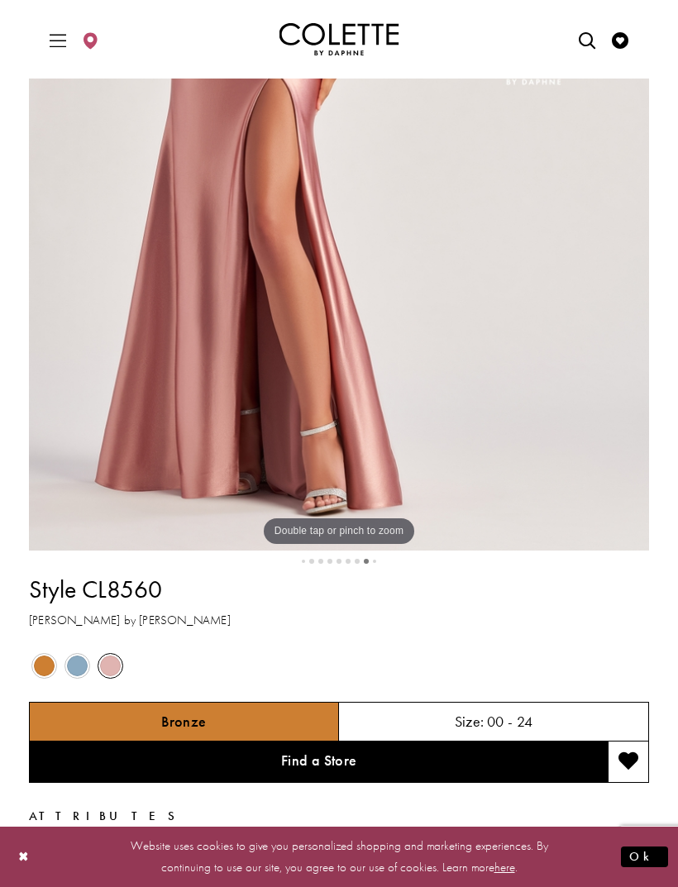
scroll to position [459, 0]
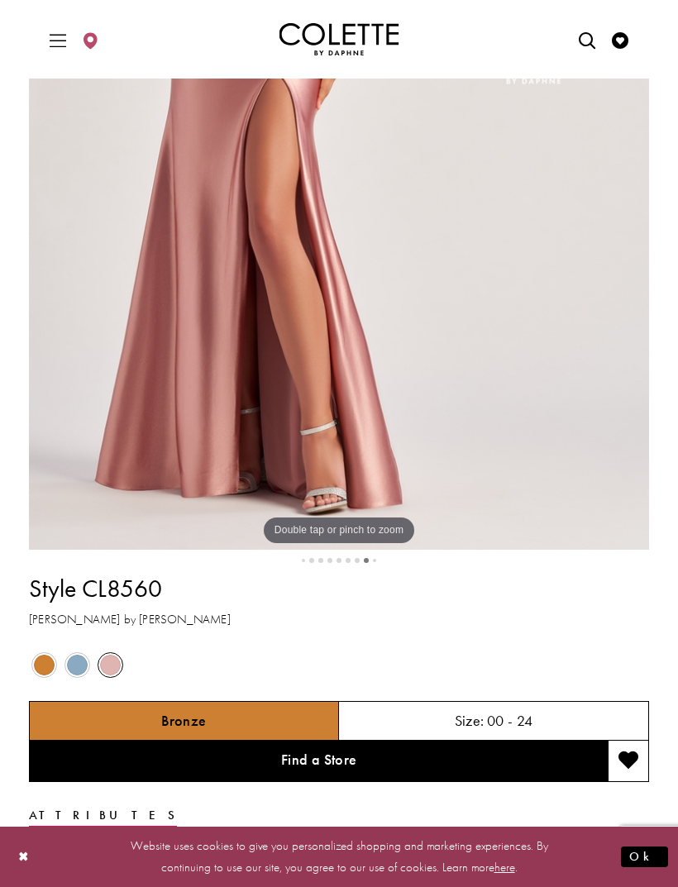
click at [36, 675] on span "Product color controls state depends on size chosen" at bounding box center [44, 665] width 21 height 21
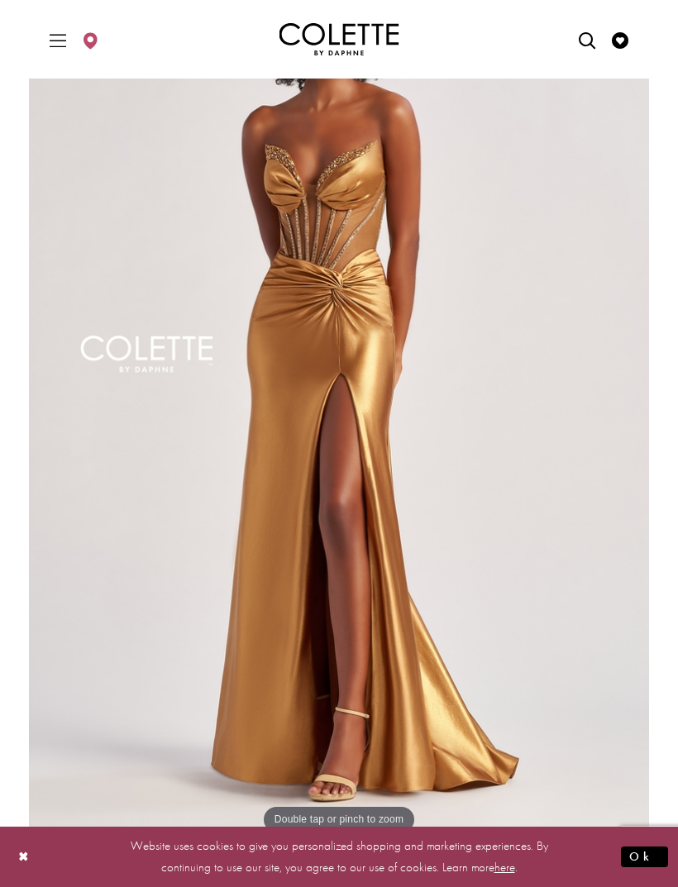
scroll to position [95, 0]
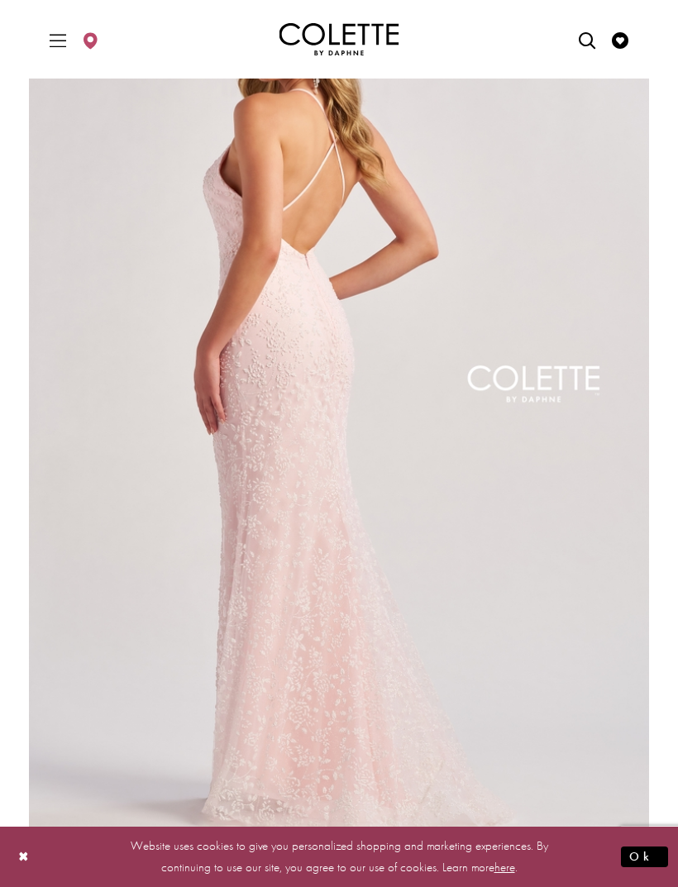
scroll to position [118, 0]
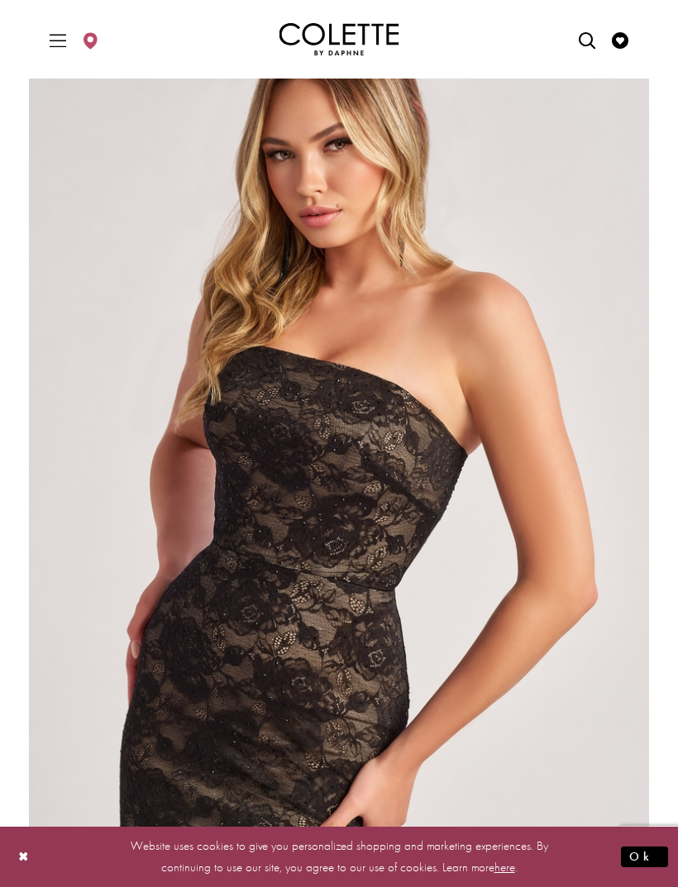
scroll to position [31, 0]
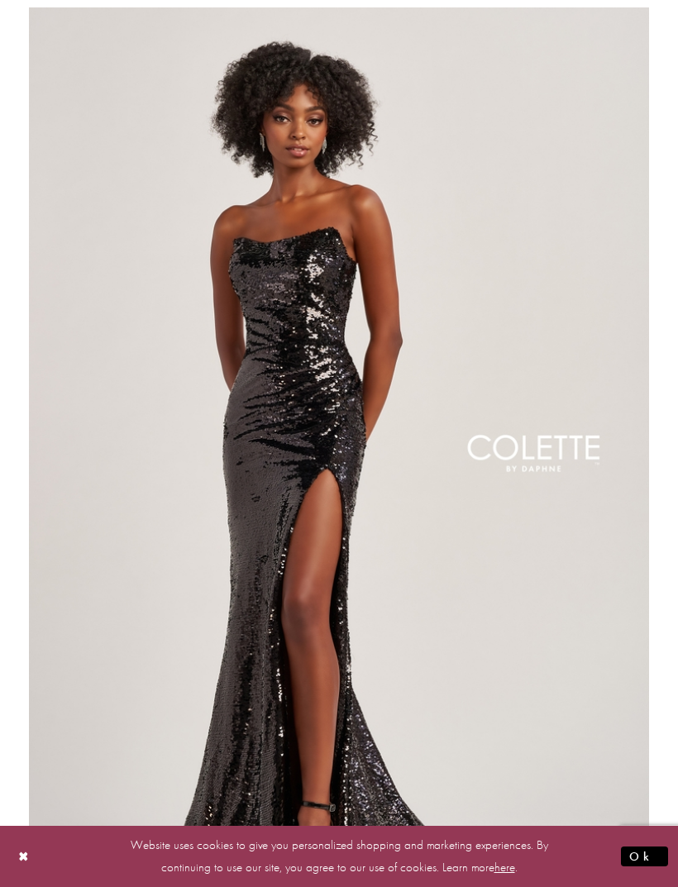
scroll to position [71, 0]
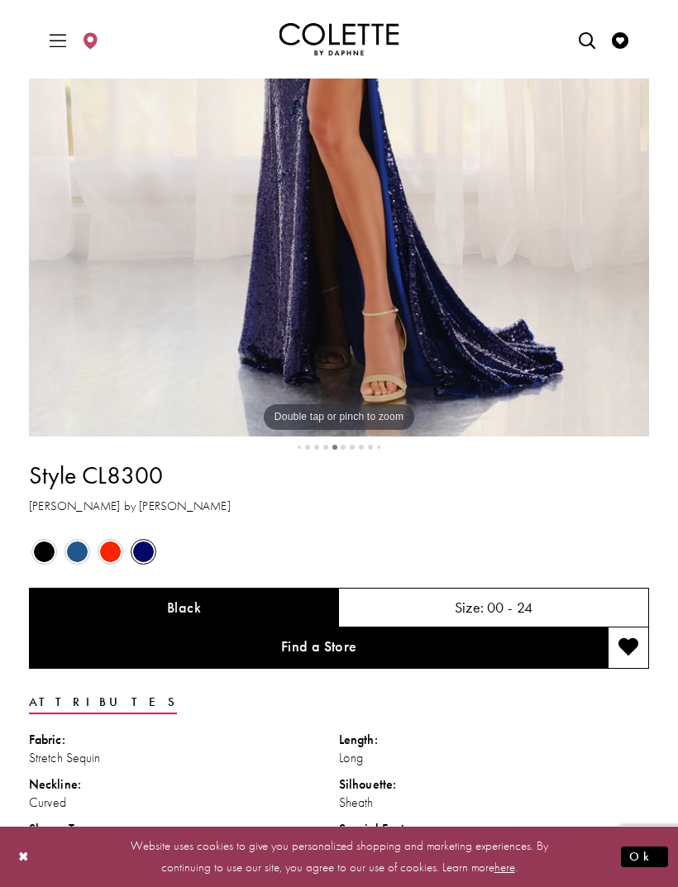
click at [47, 562] on span "Product color controls state depends on size chosen" at bounding box center [44, 552] width 21 height 21
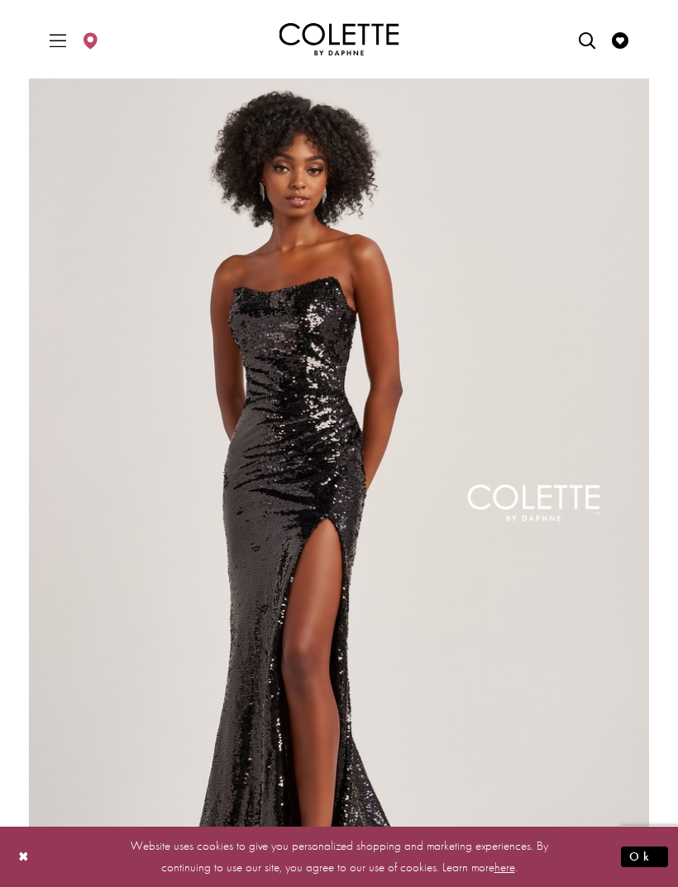
scroll to position [0, 0]
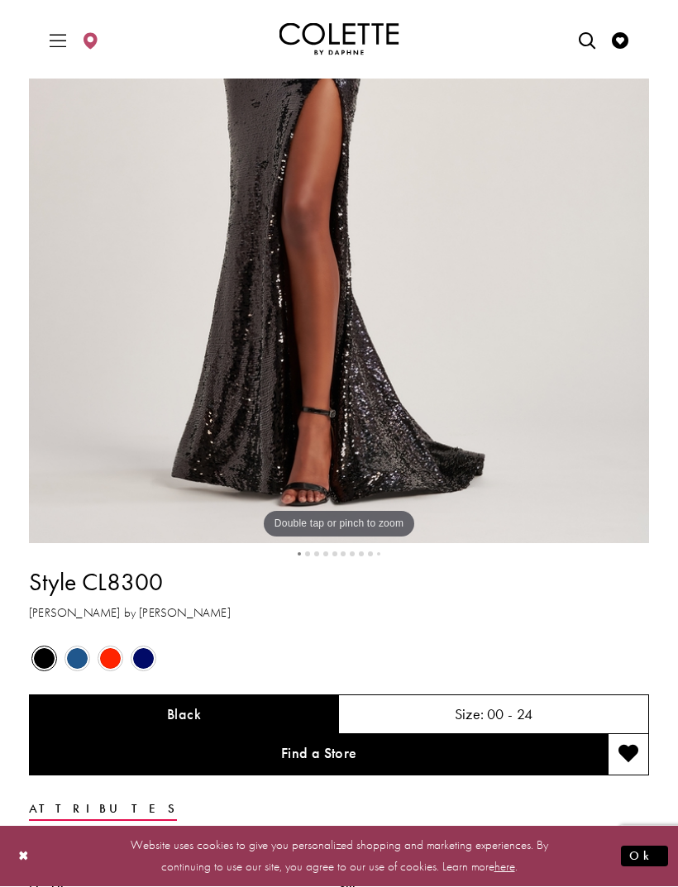
click at [84, 670] on span "Product color controls state depends on size chosen" at bounding box center [77, 659] width 21 height 21
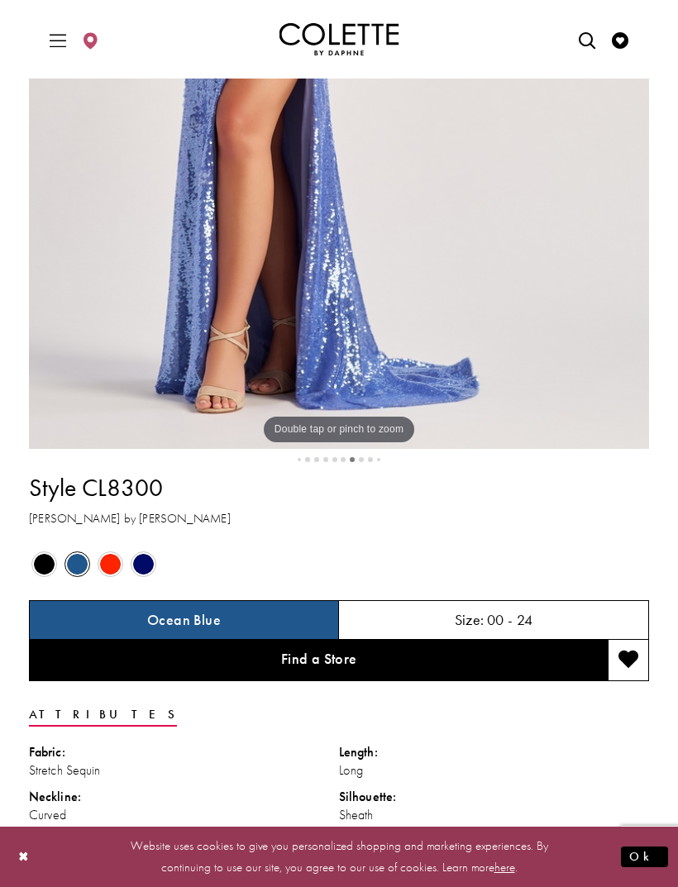
scroll to position [576, 0]
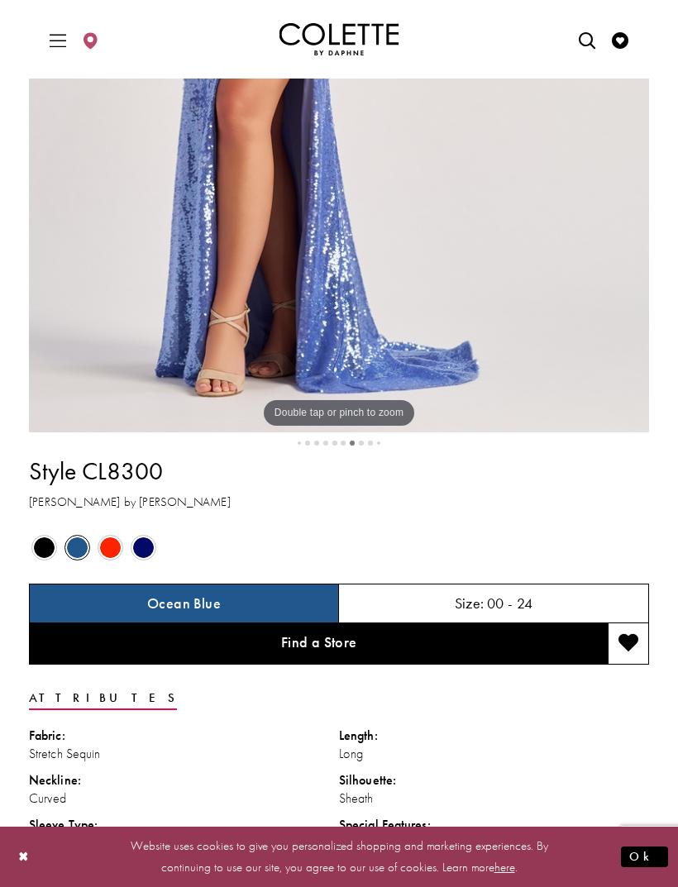
click at [41, 558] on span "Product color controls state depends on size chosen" at bounding box center [44, 547] width 21 height 21
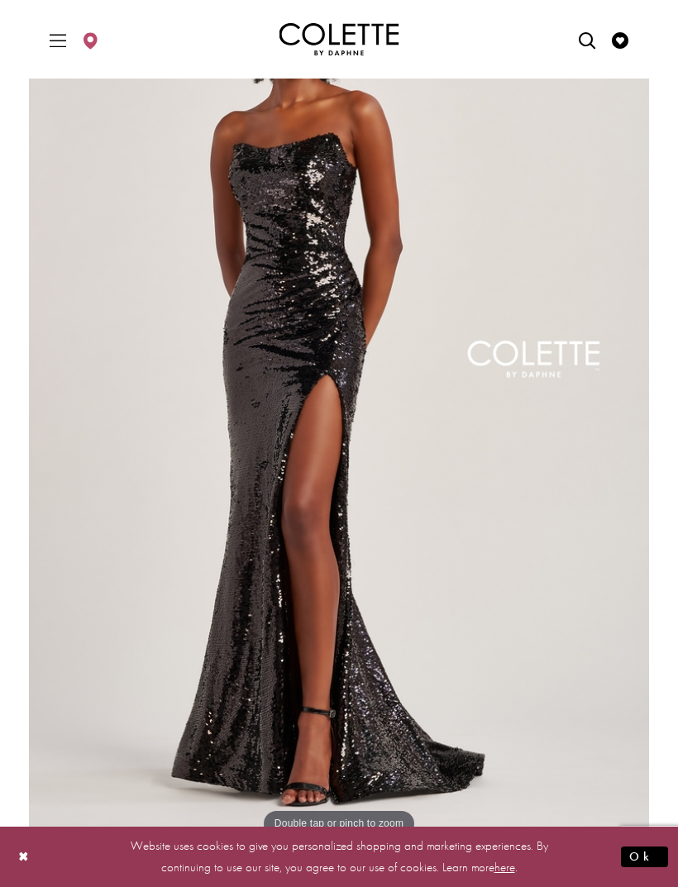
scroll to position [127, 0]
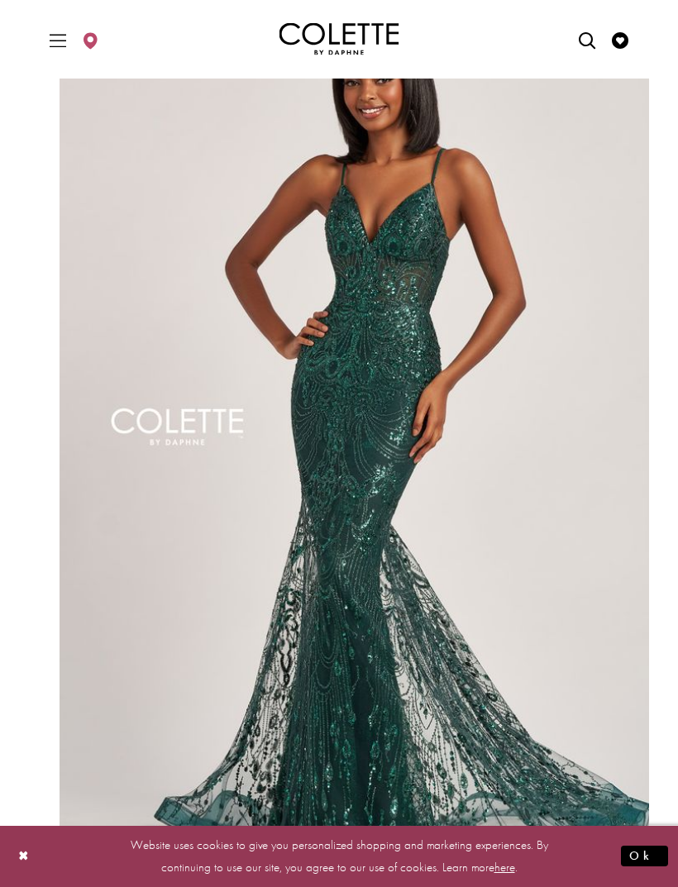
scroll to position [106, 0]
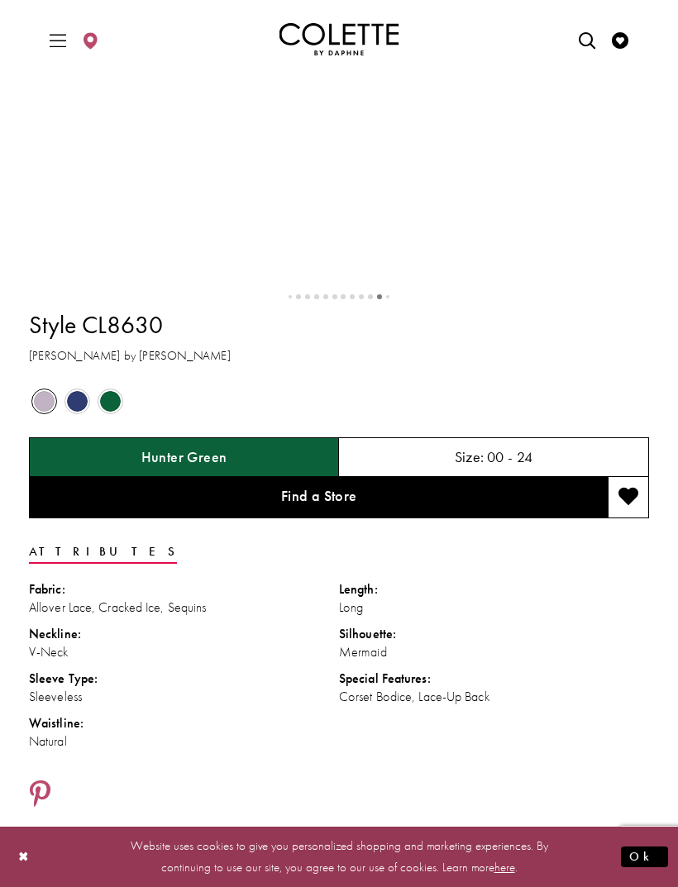
click at [113, 412] on span "Product color controls state depends on size chosen" at bounding box center [110, 401] width 21 height 21
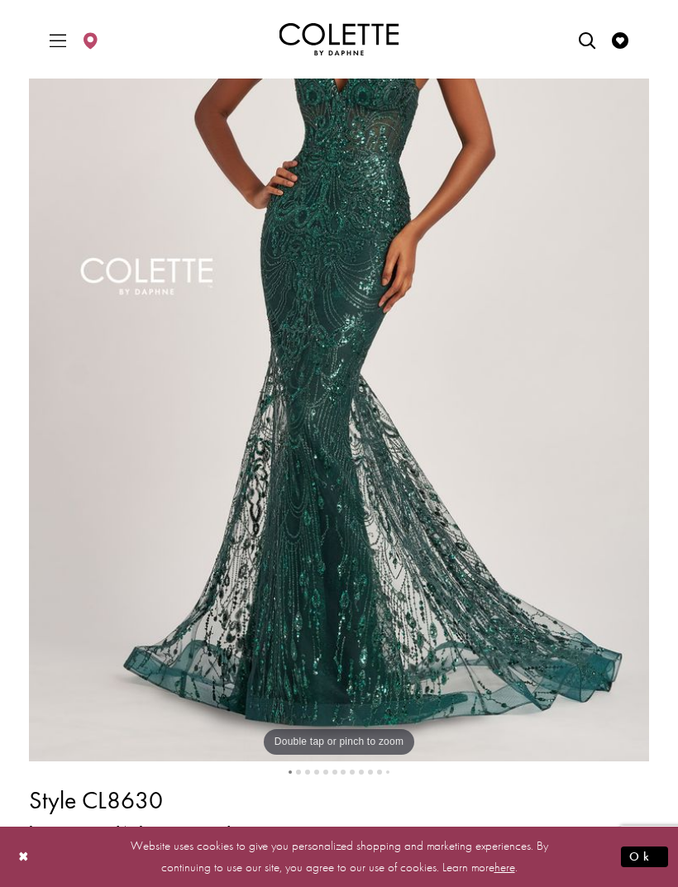
scroll to position [146, 0]
